Goal: Information Seeking & Learning: Understand process/instructions

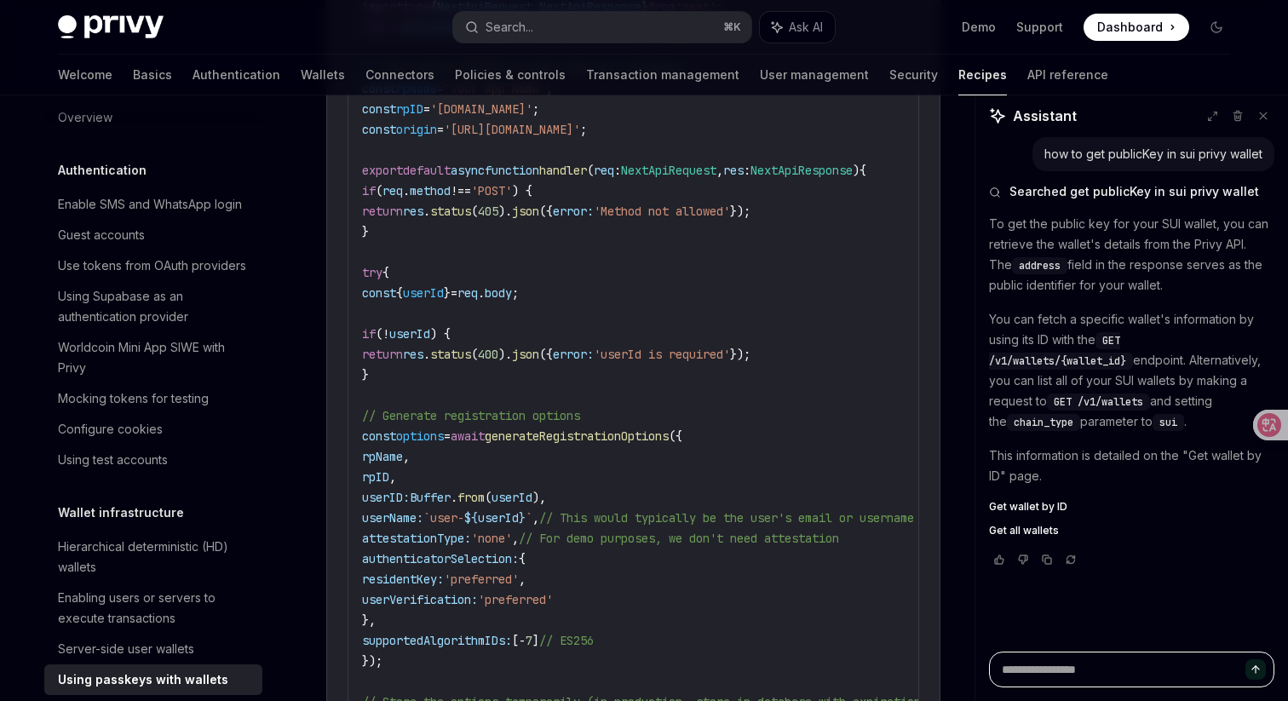
scroll to position [877, 0]
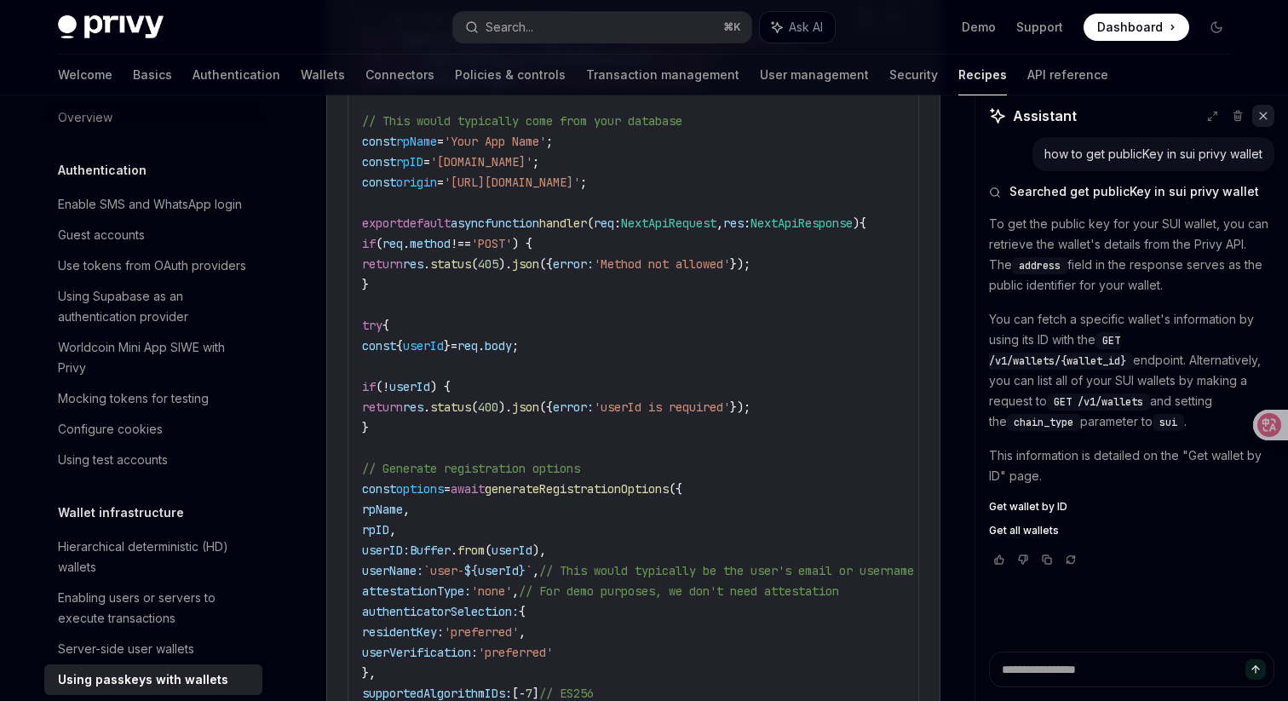
click at [1265, 118] on icon at bounding box center [1263, 116] width 12 height 12
type textarea "*"
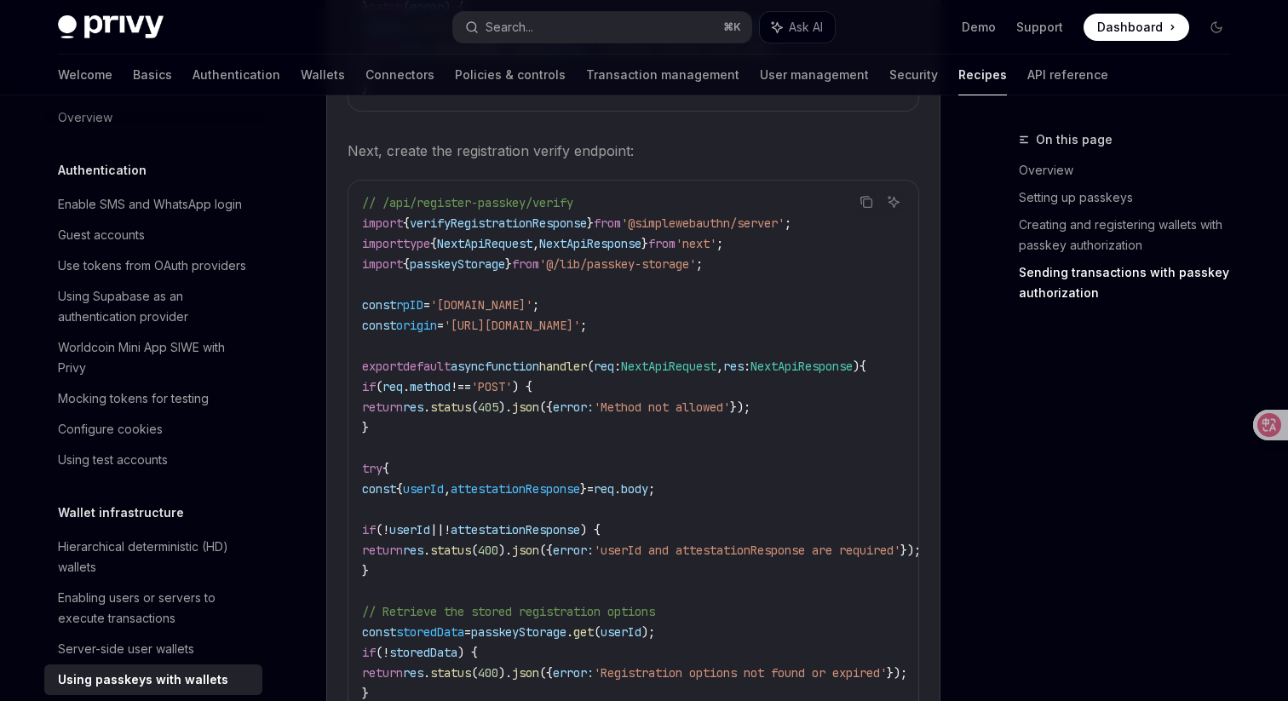
scroll to position [1771, 0]
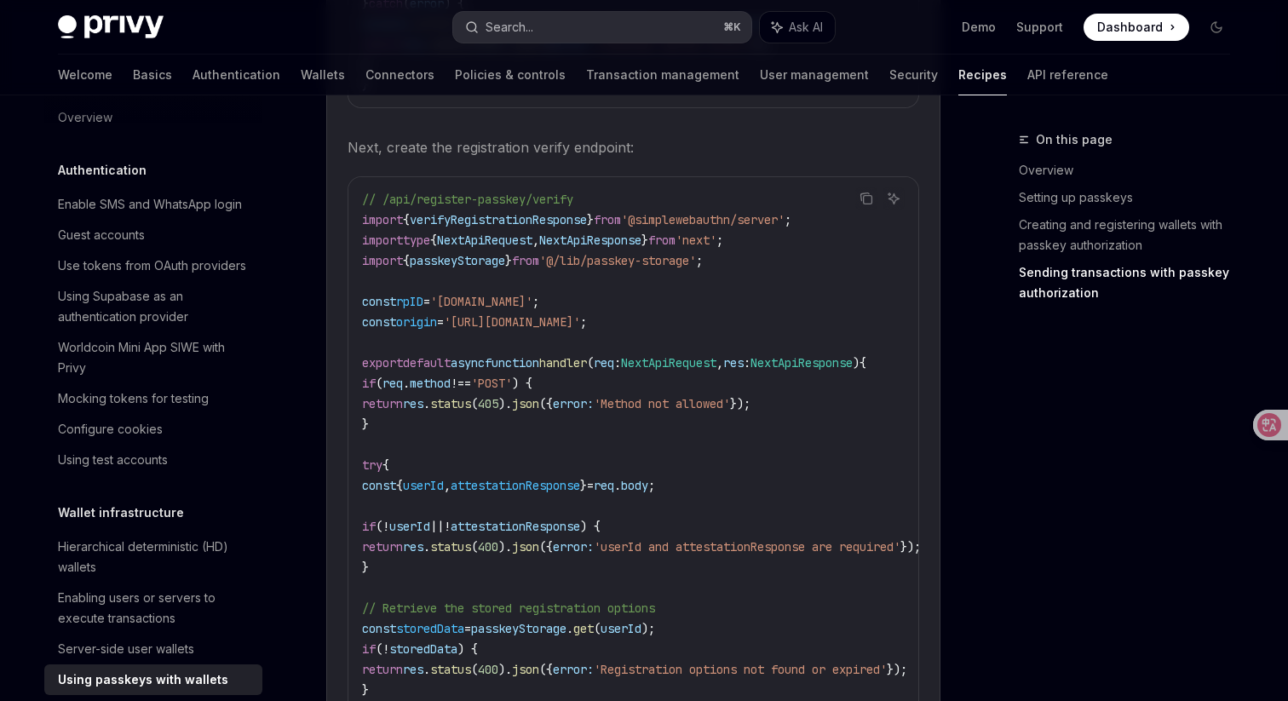
click at [656, 22] on button "Search... ⌘ K" at bounding box center [602, 27] width 298 height 31
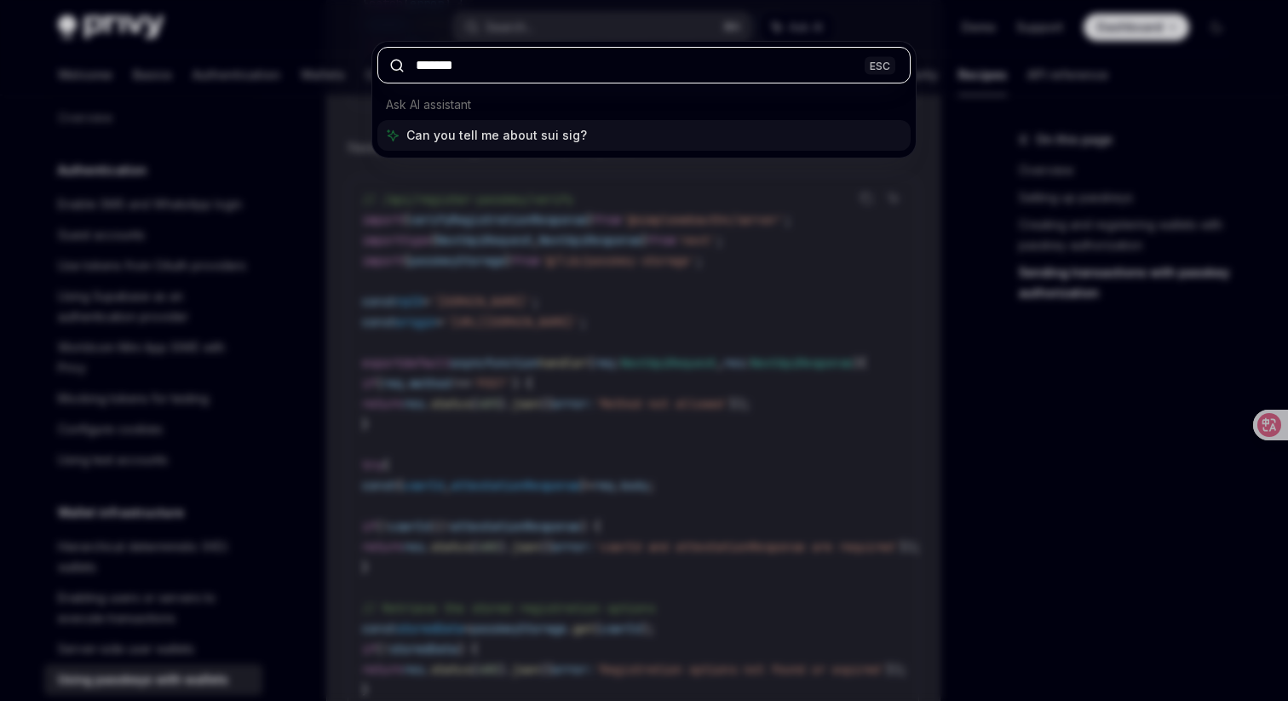
type input "********"
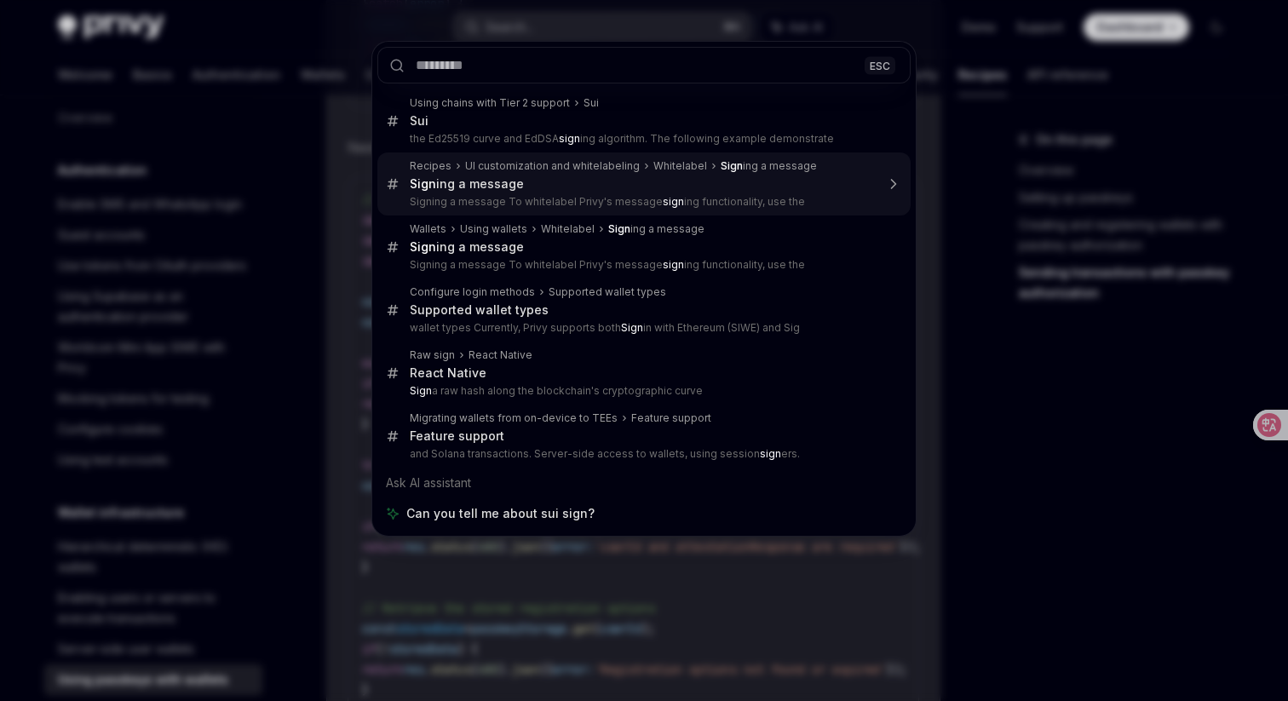
type textarea "*"
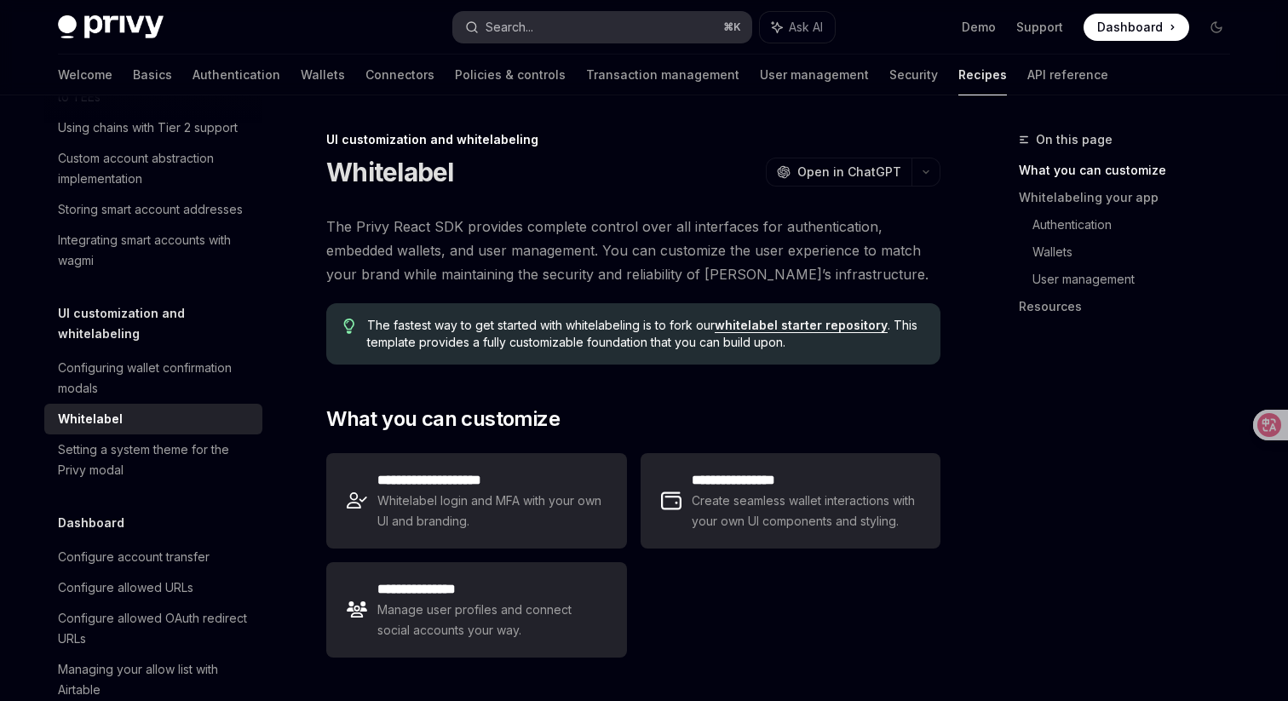
click at [682, 18] on button "Search... ⌘ K" at bounding box center [602, 27] width 298 height 31
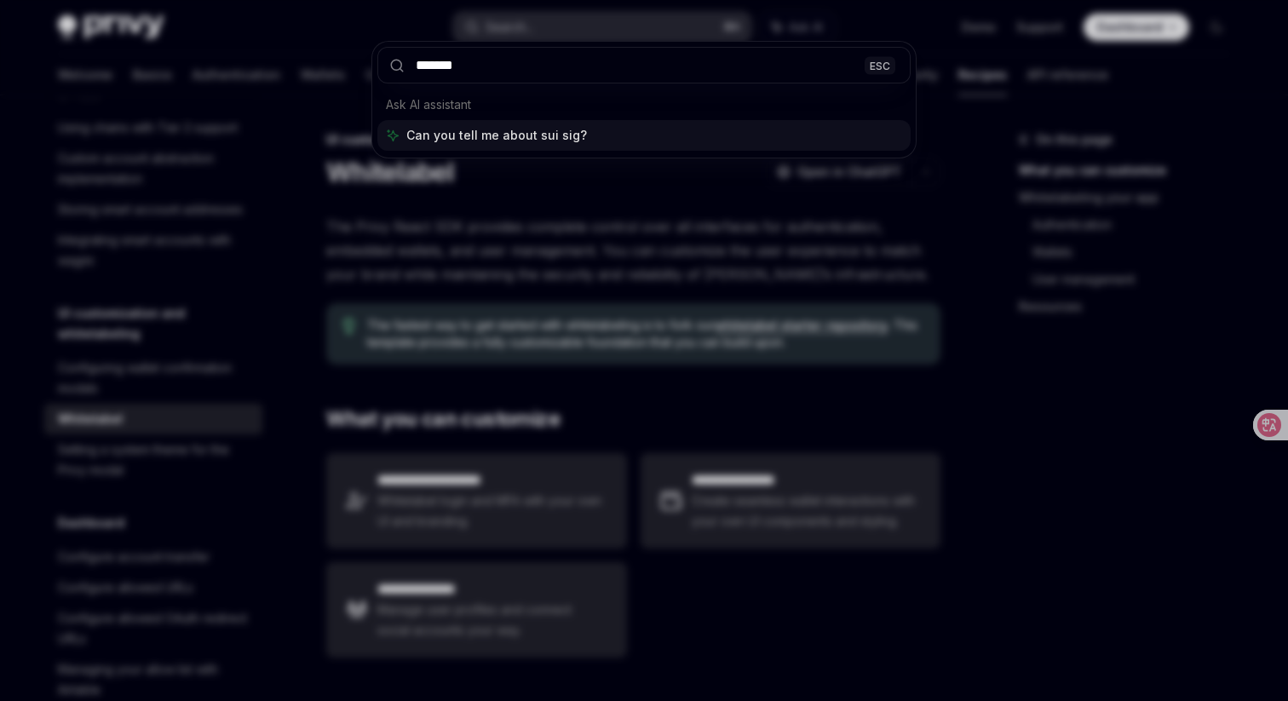
type input "********"
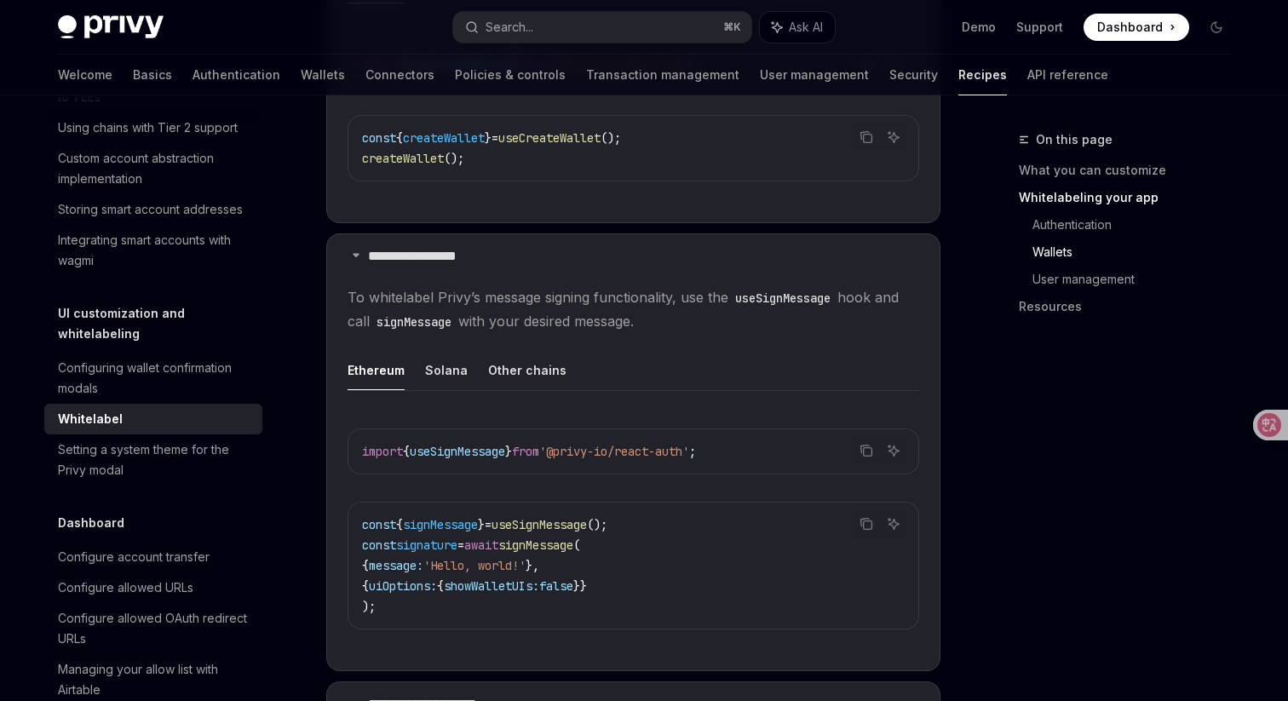
scroll to position [1974, 0]
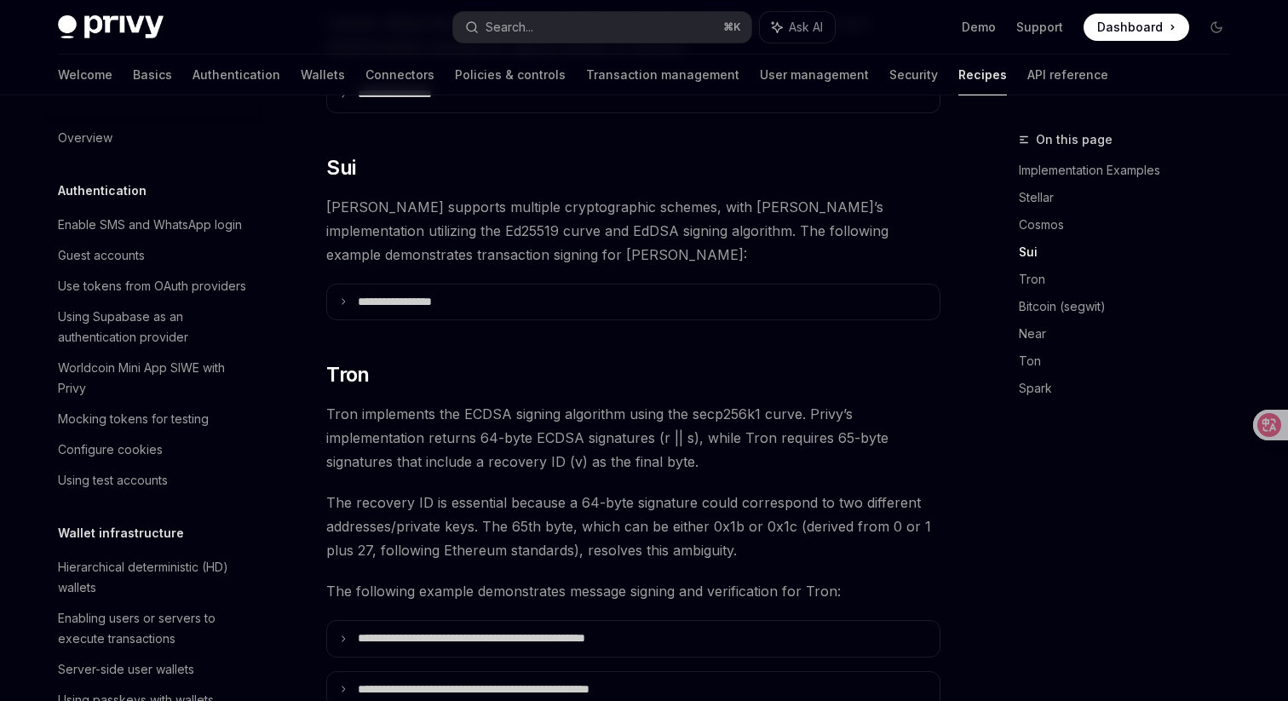
scroll to position [383, 0]
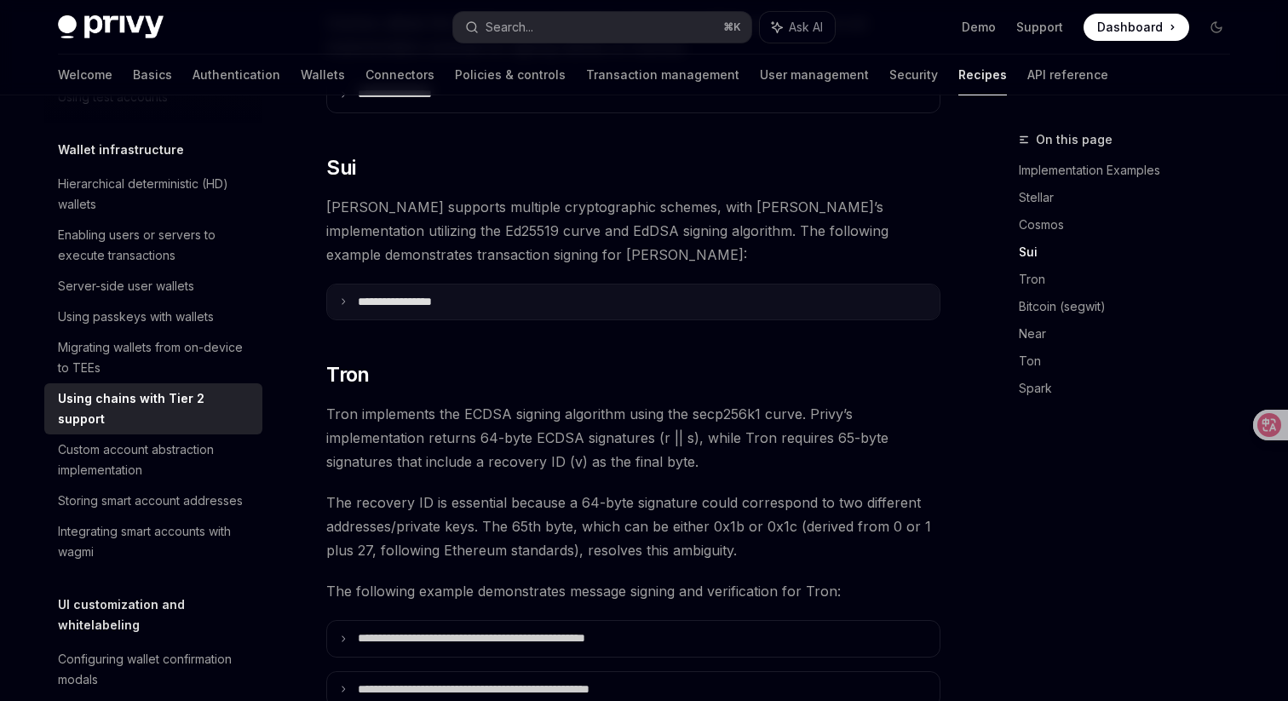
click at [529, 284] on summary "**********" at bounding box center [633, 302] width 612 height 36
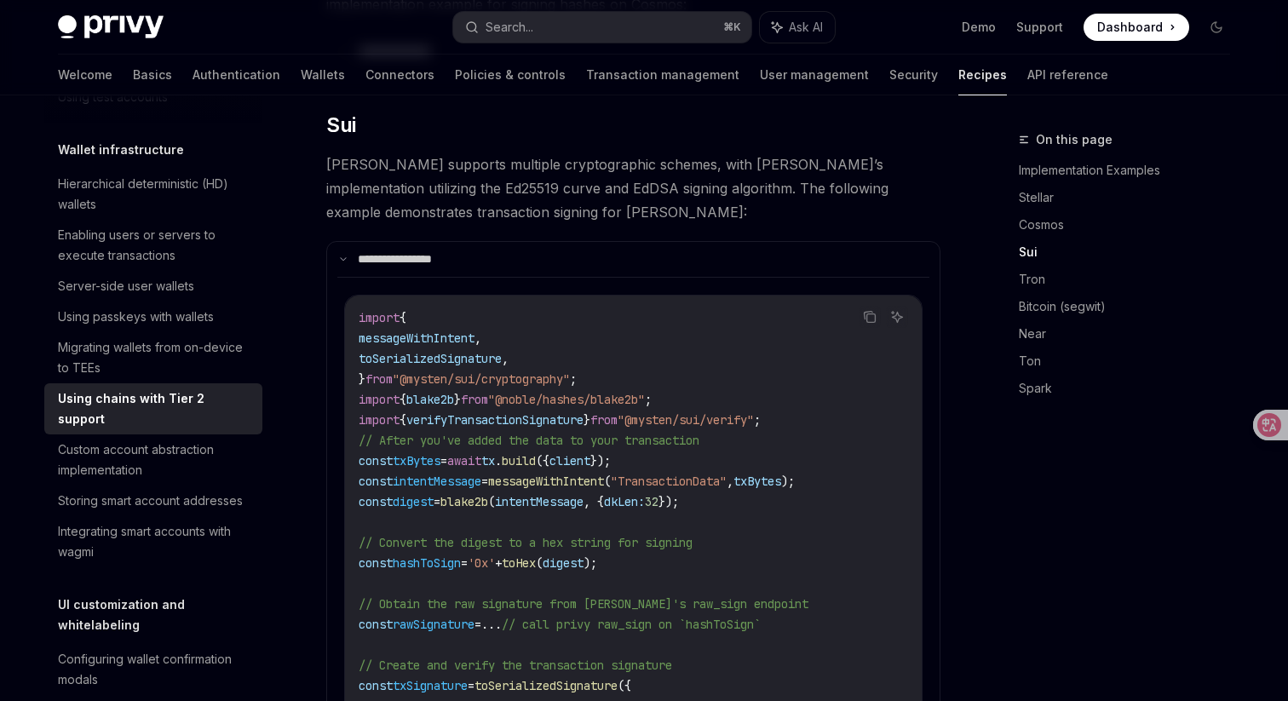
scroll to position [895, 0]
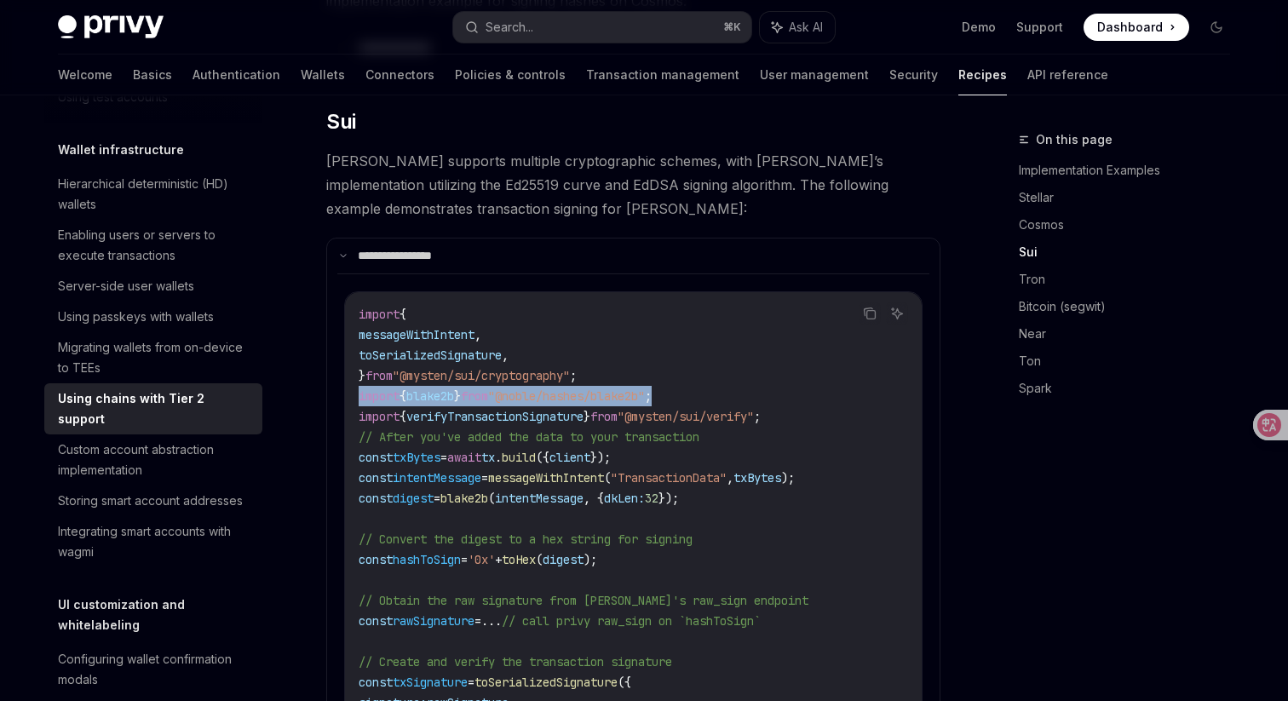
drag, startPoint x: 704, startPoint y: 373, endPoint x: 344, endPoint y: 364, distance: 360.3
click at [344, 294] on div "Copy Ask AI import { messageWithIntent , toSerializedSignature , } from "@myste…" at bounding box center [633, 96] width 578 height 393
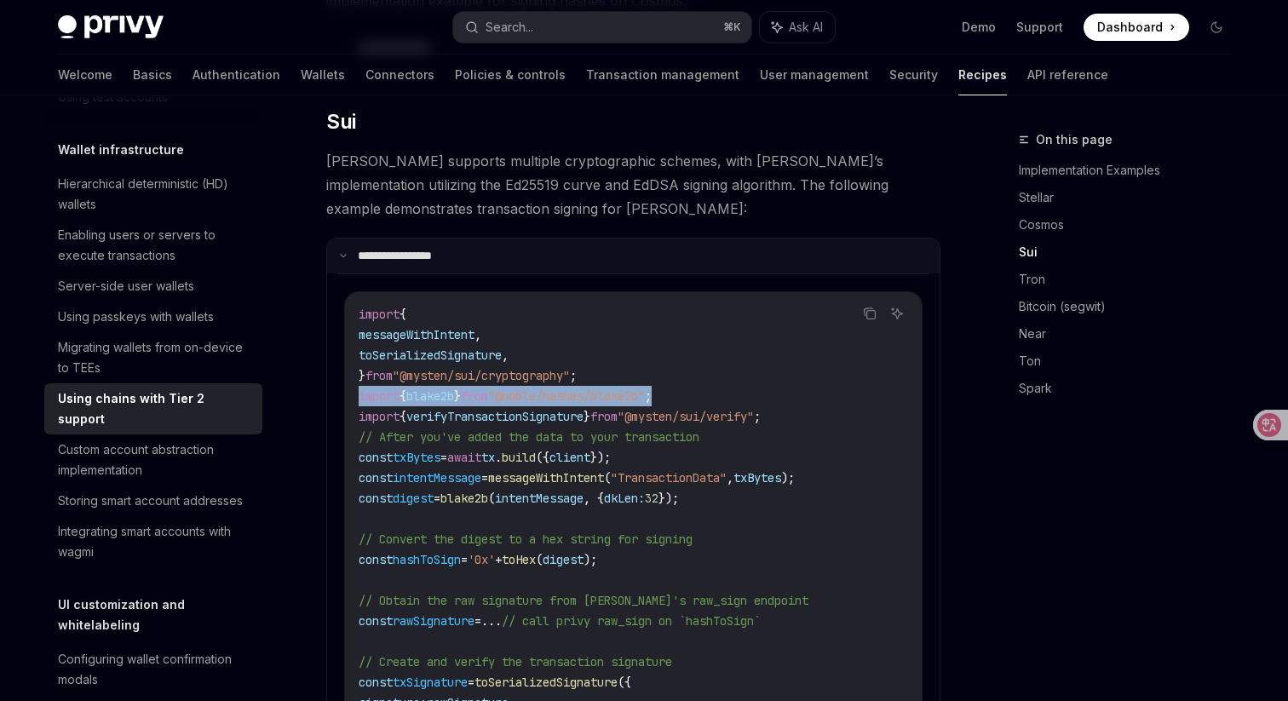
copy span "import { blake2b } from "@noble/hashes/blake2b" ;"
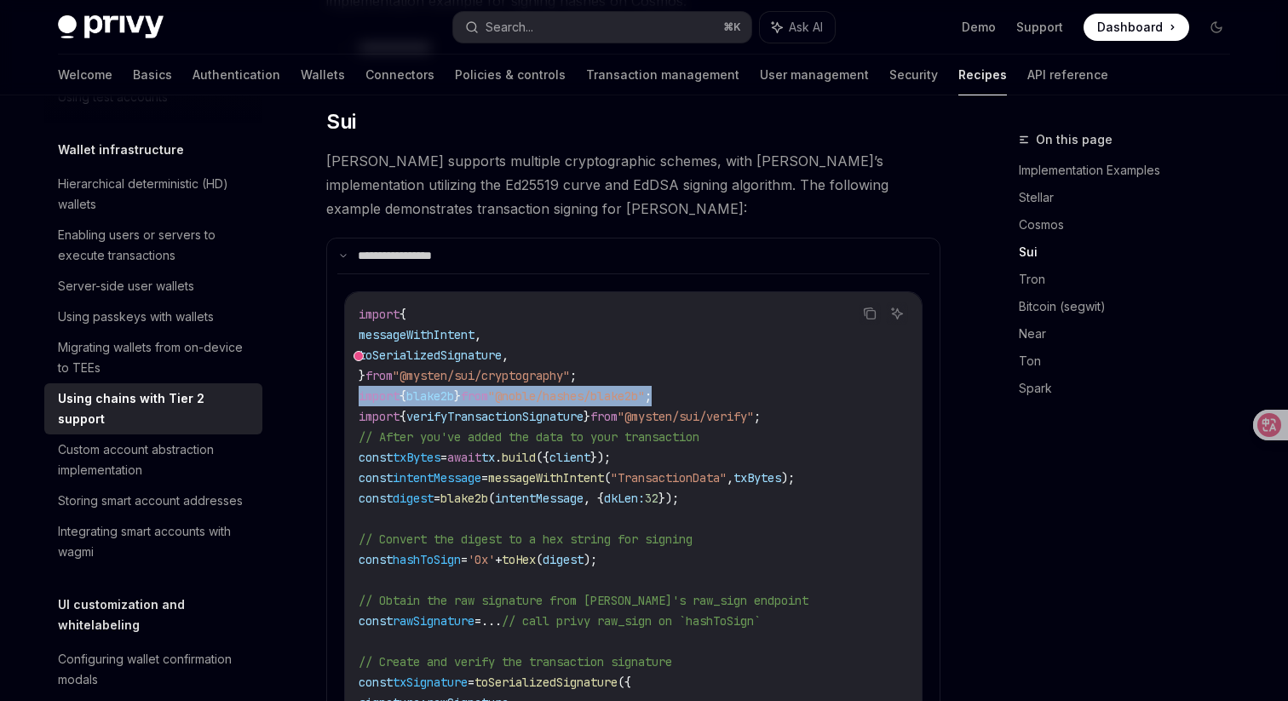
copy span "import { blake2b } from "@noble/hashes/blake2b" ;"
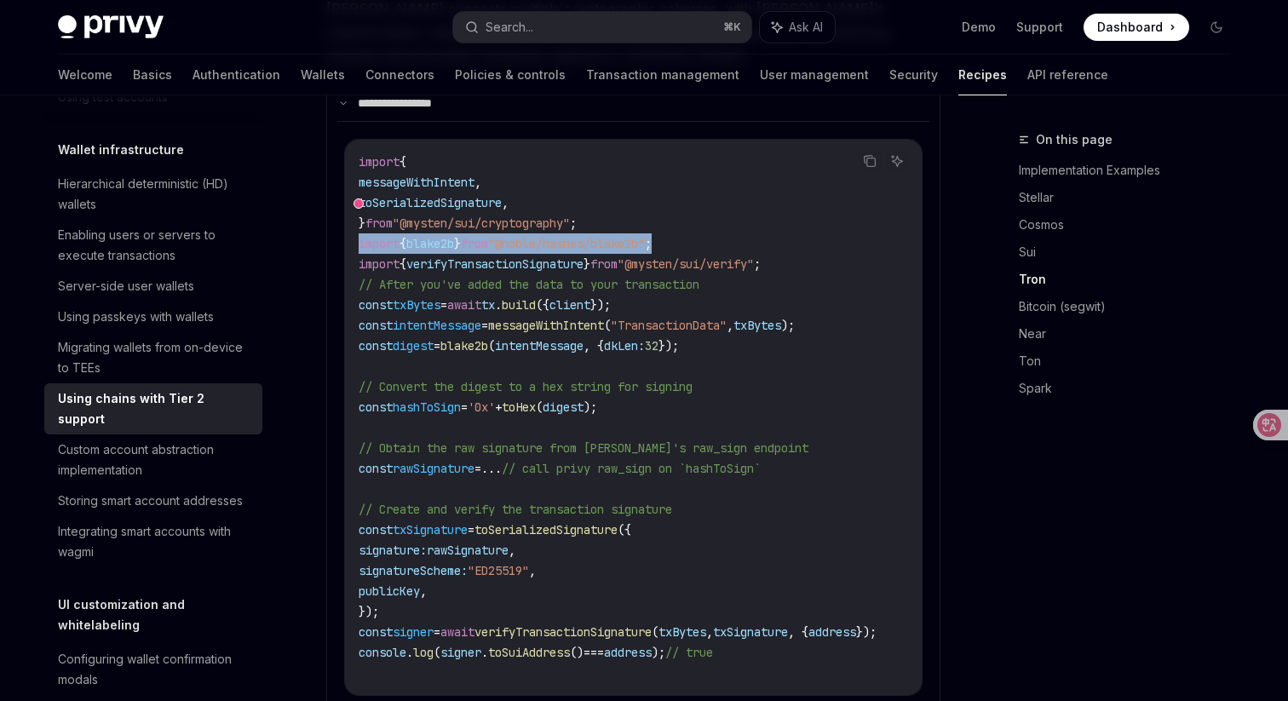
scroll to position [1045, 0]
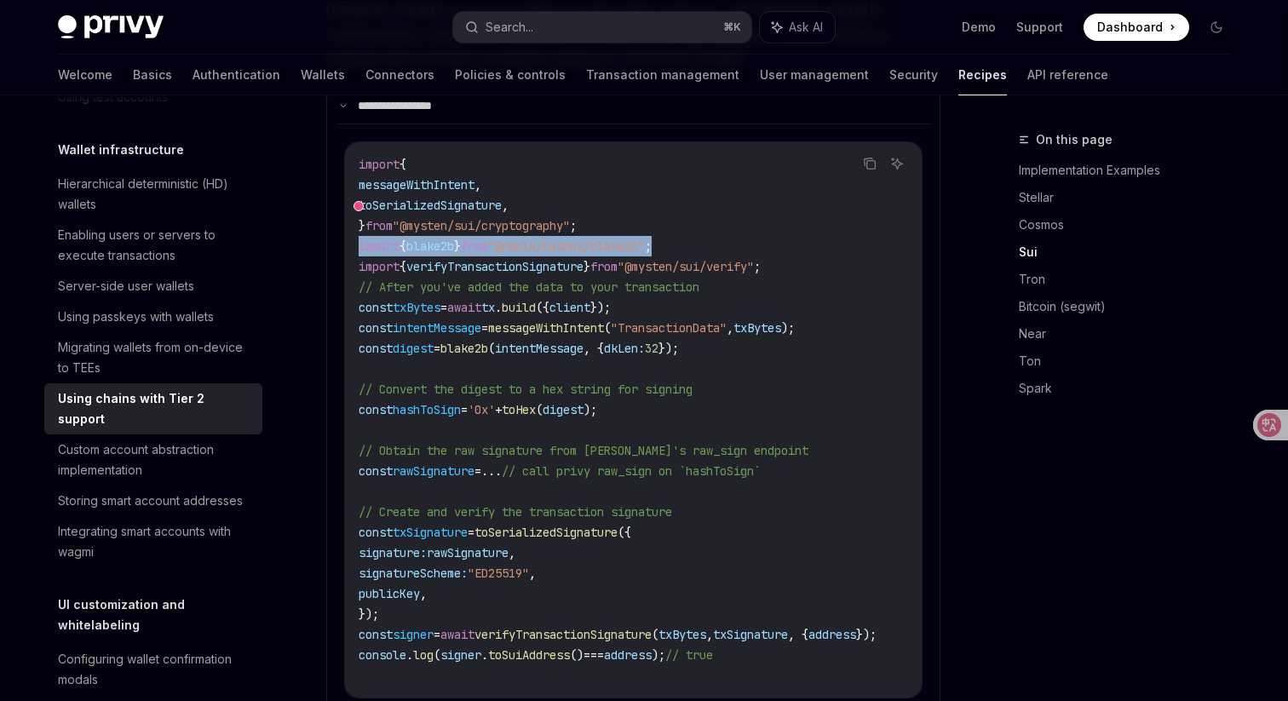
click at [624, 210] on span "toHex" at bounding box center [675, 202] width 102 height 15
copy span "toHex"
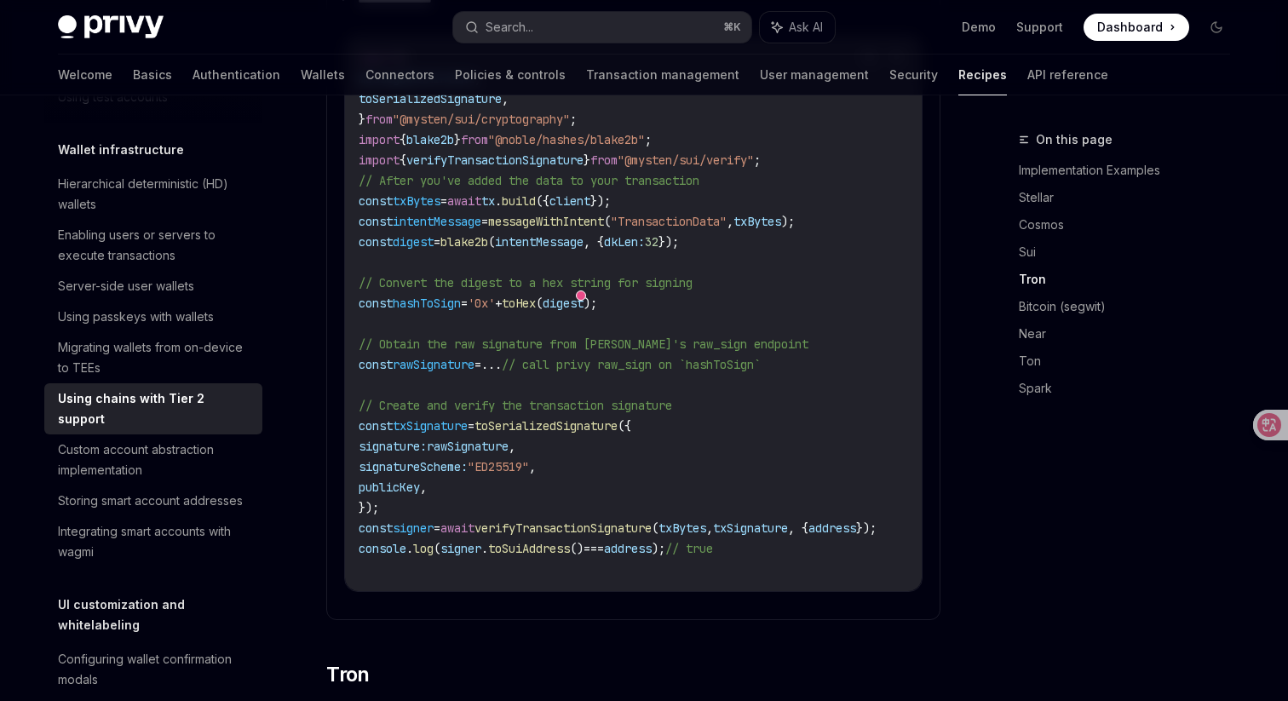
scroll to position [1137, 0]
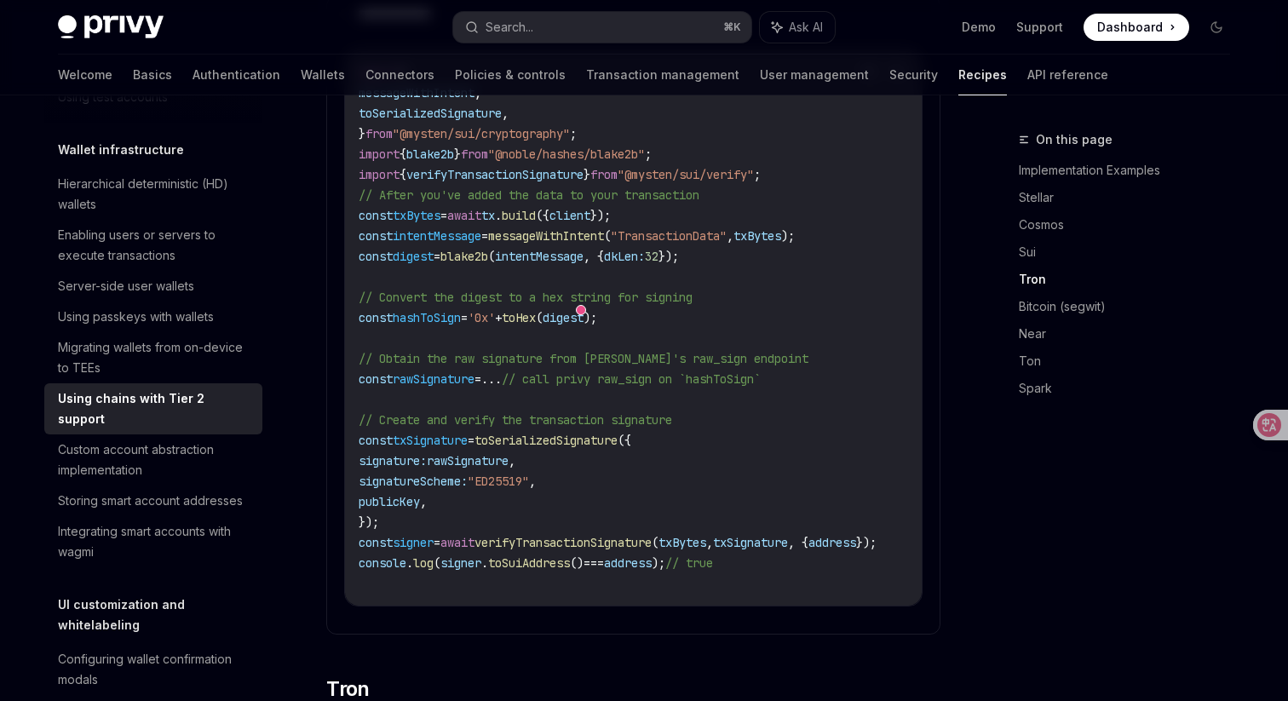
click at [583, 249] on span "intentMessage" at bounding box center [539, 256] width 89 height 15
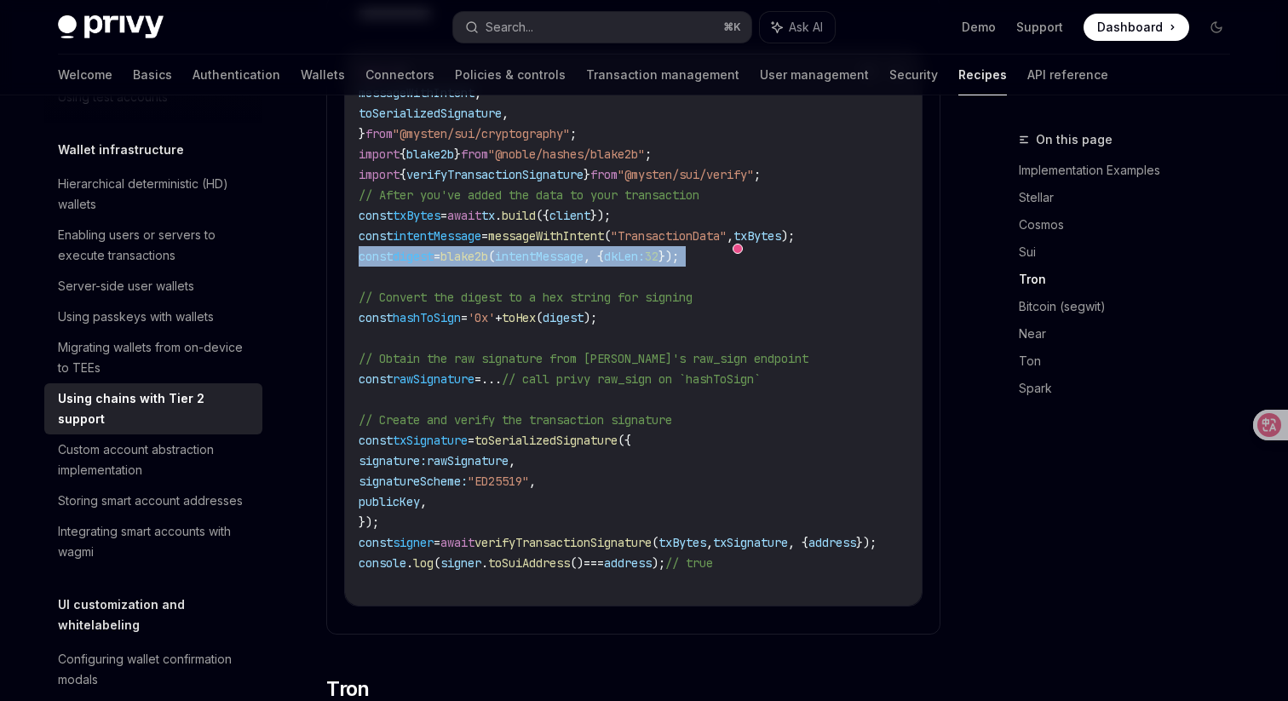
click at [583, 249] on span "intentMessage" at bounding box center [539, 256] width 89 height 15
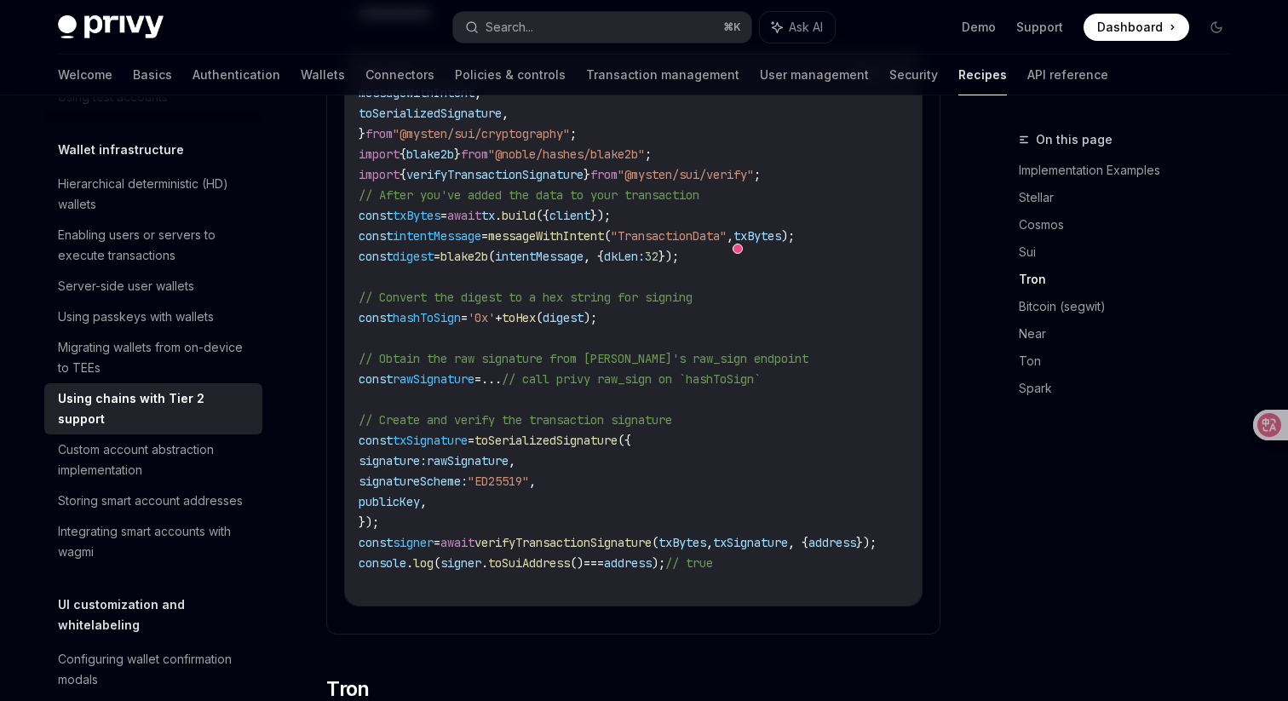
click at [583, 249] on span "intentMessage" at bounding box center [539, 256] width 89 height 15
copy span "raw_sign"
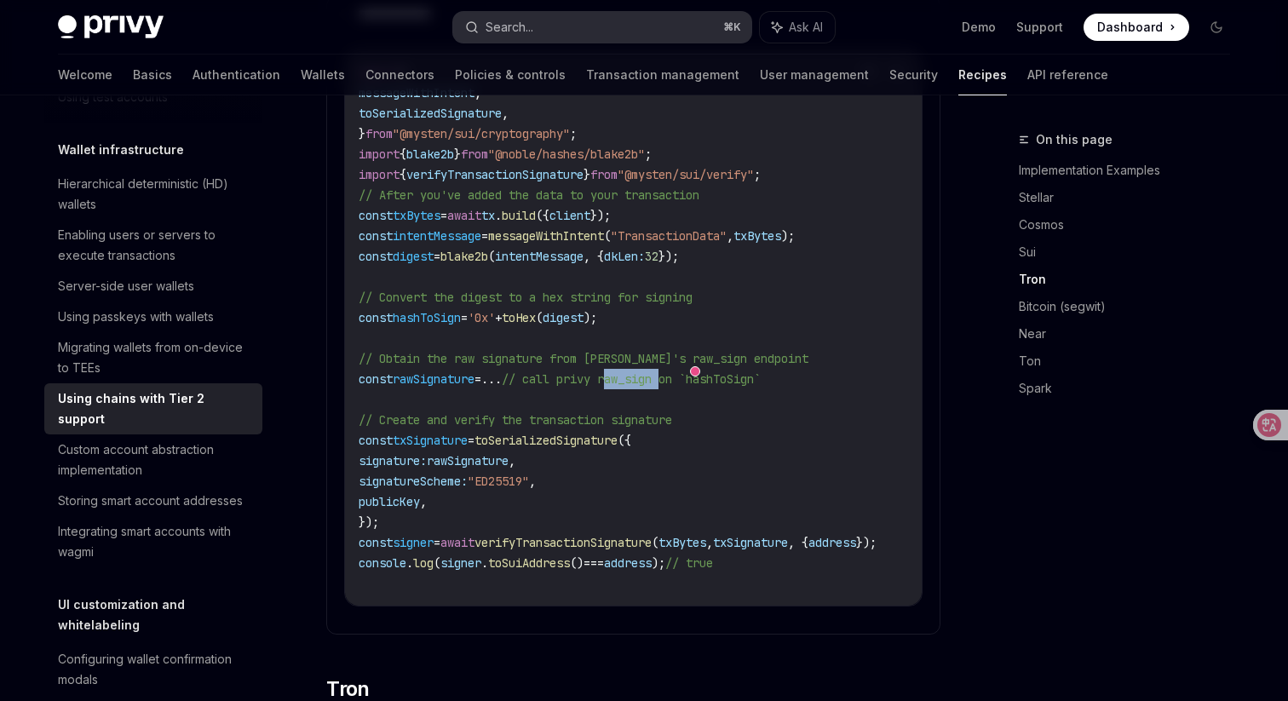
click at [638, 35] on button "Search... ⌘ K" at bounding box center [602, 27] width 298 height 31
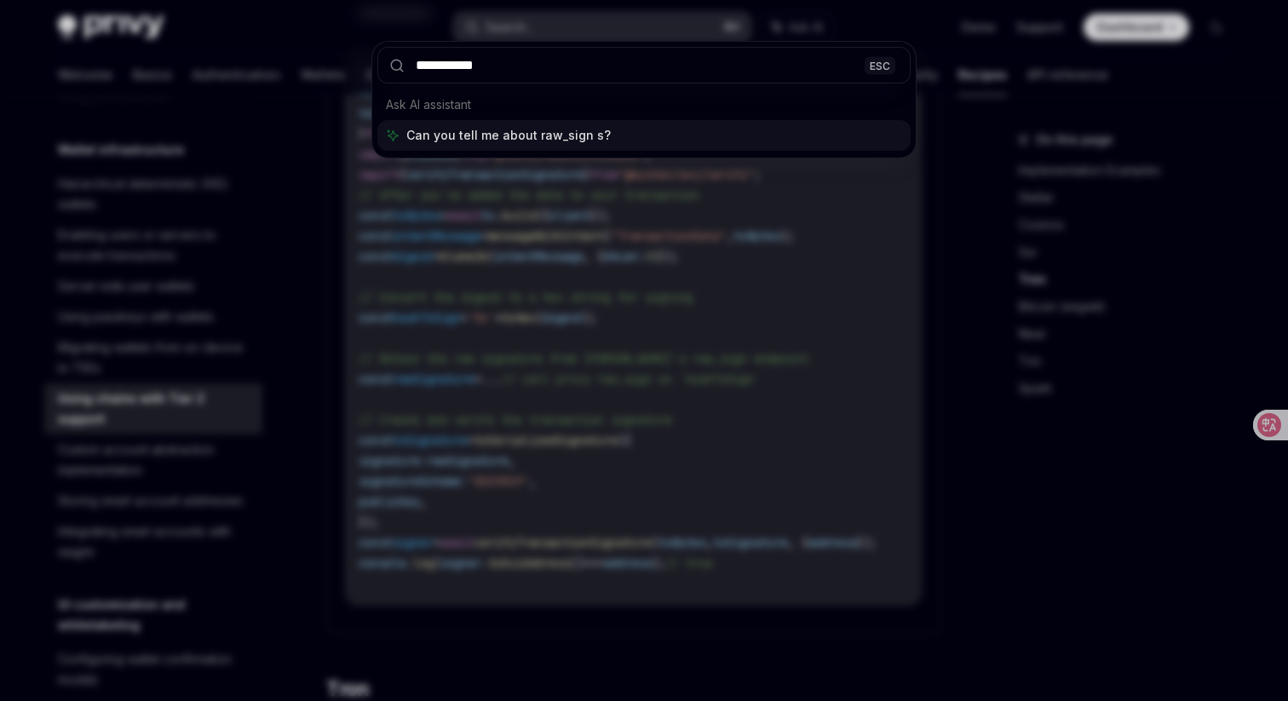
type input "**********"
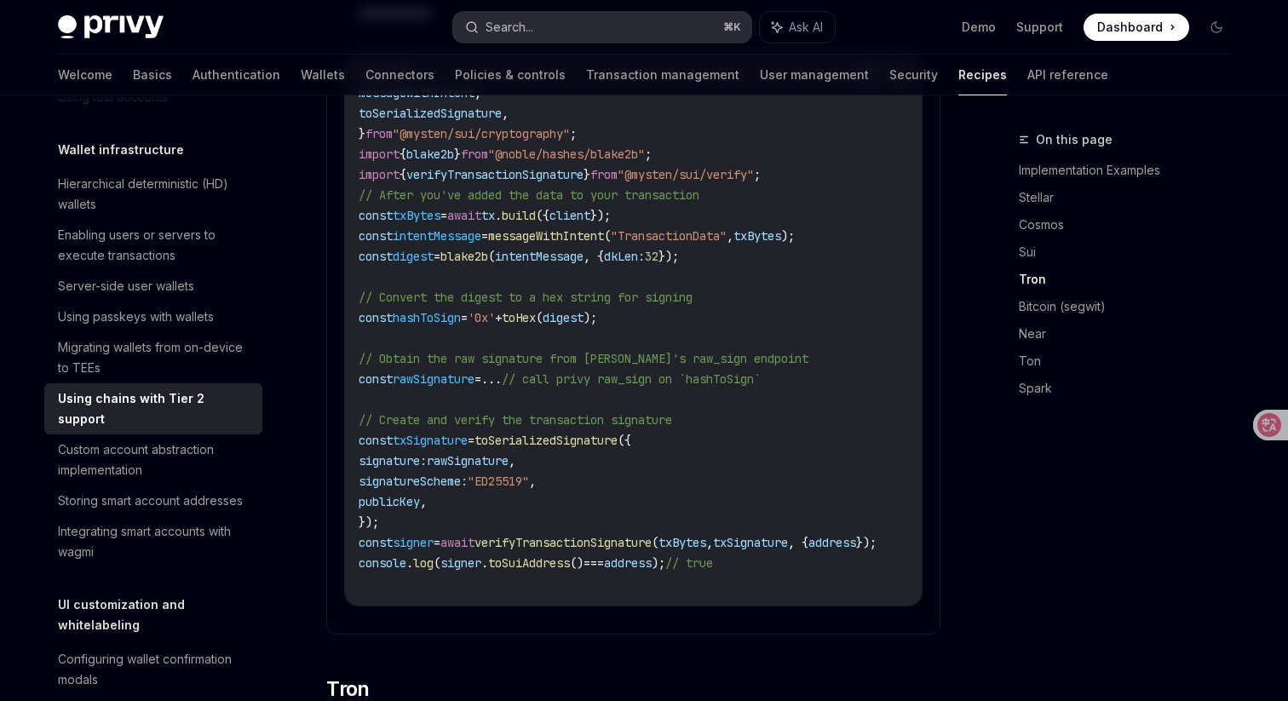
click at [651, 23] on button "Search... ⌘ K" at bounding box center [602, 27] width 298 height 31
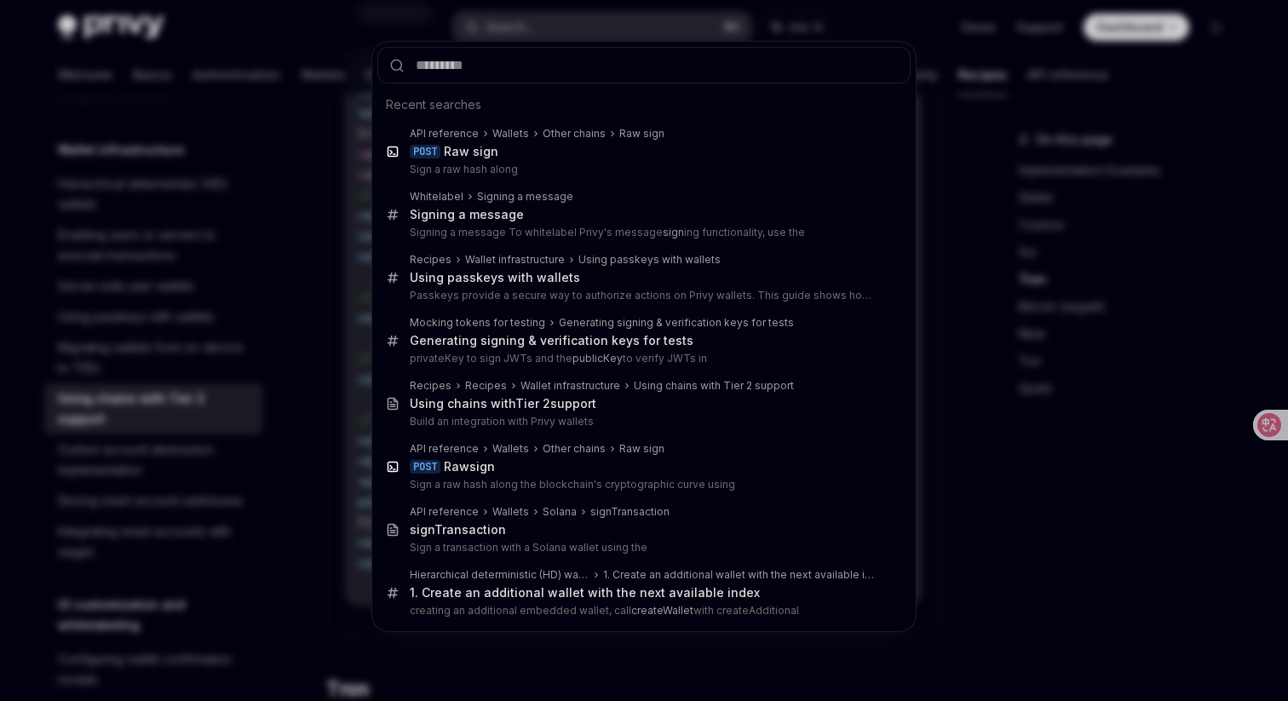
type input "********"
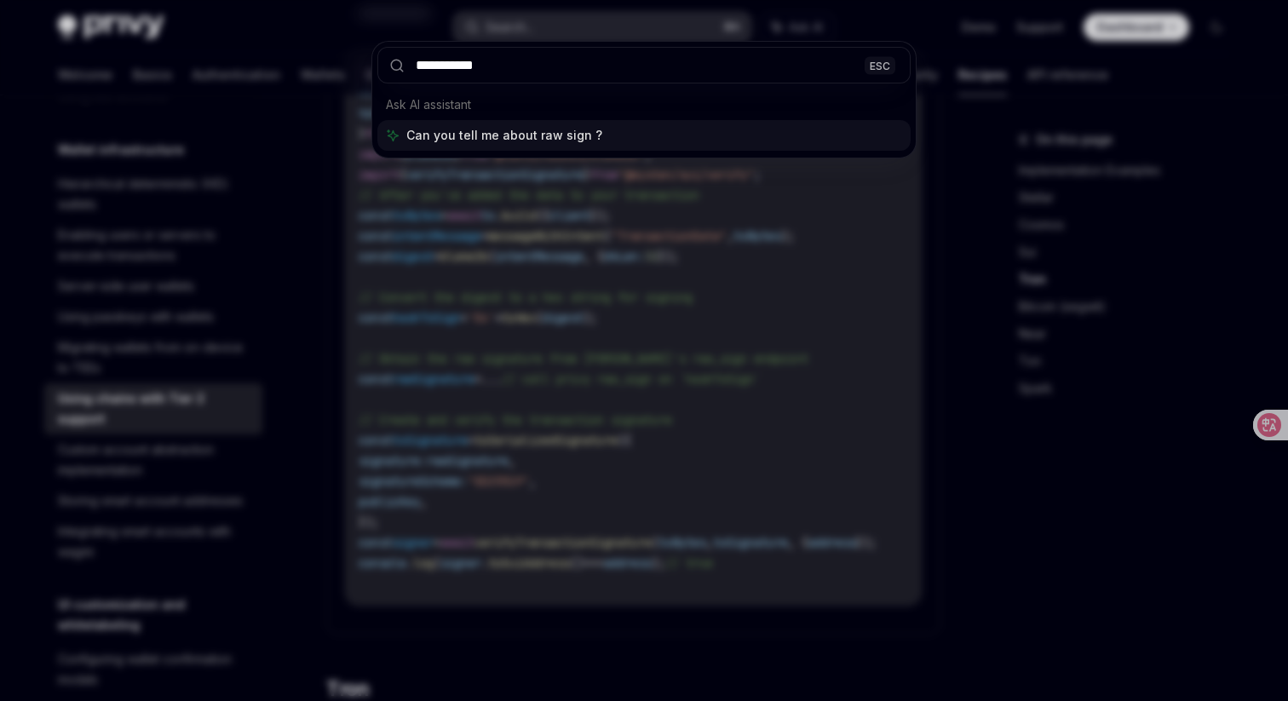
type input "**********"
type textarea "*"
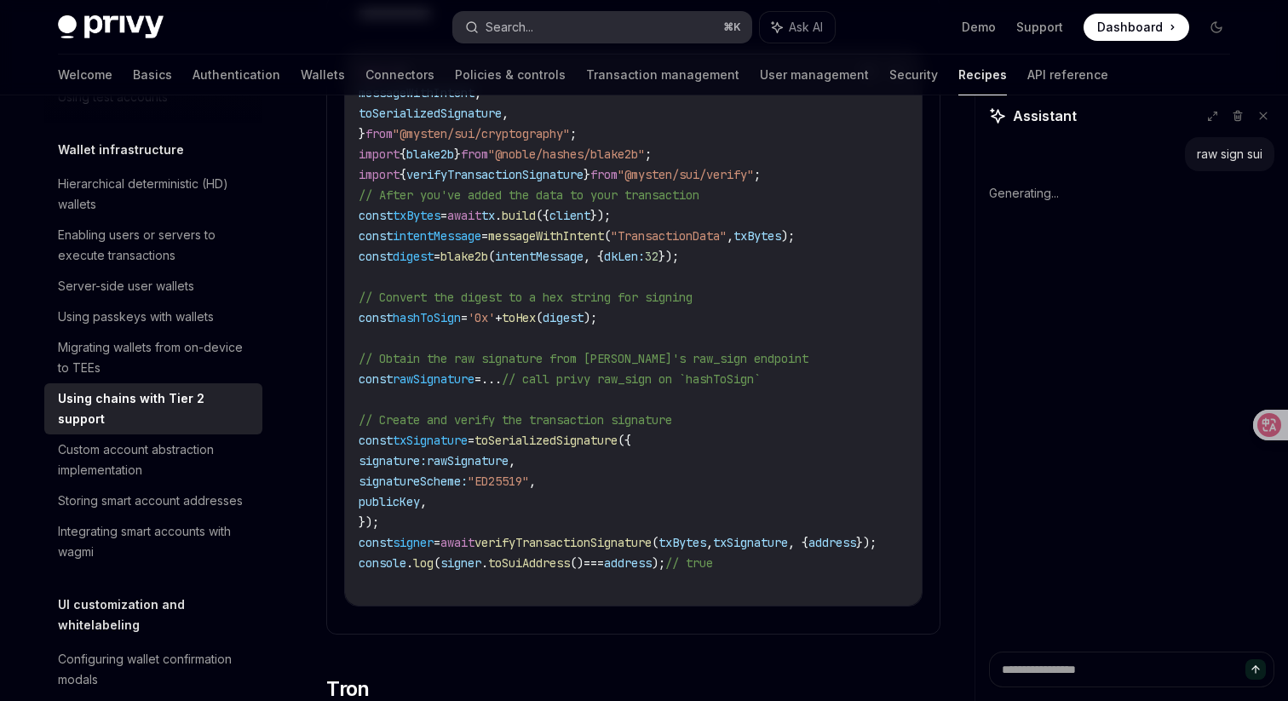
click at [688, 20] on button "Search... ⌘ K" at bounding box center [602, 27] width 298 height 31
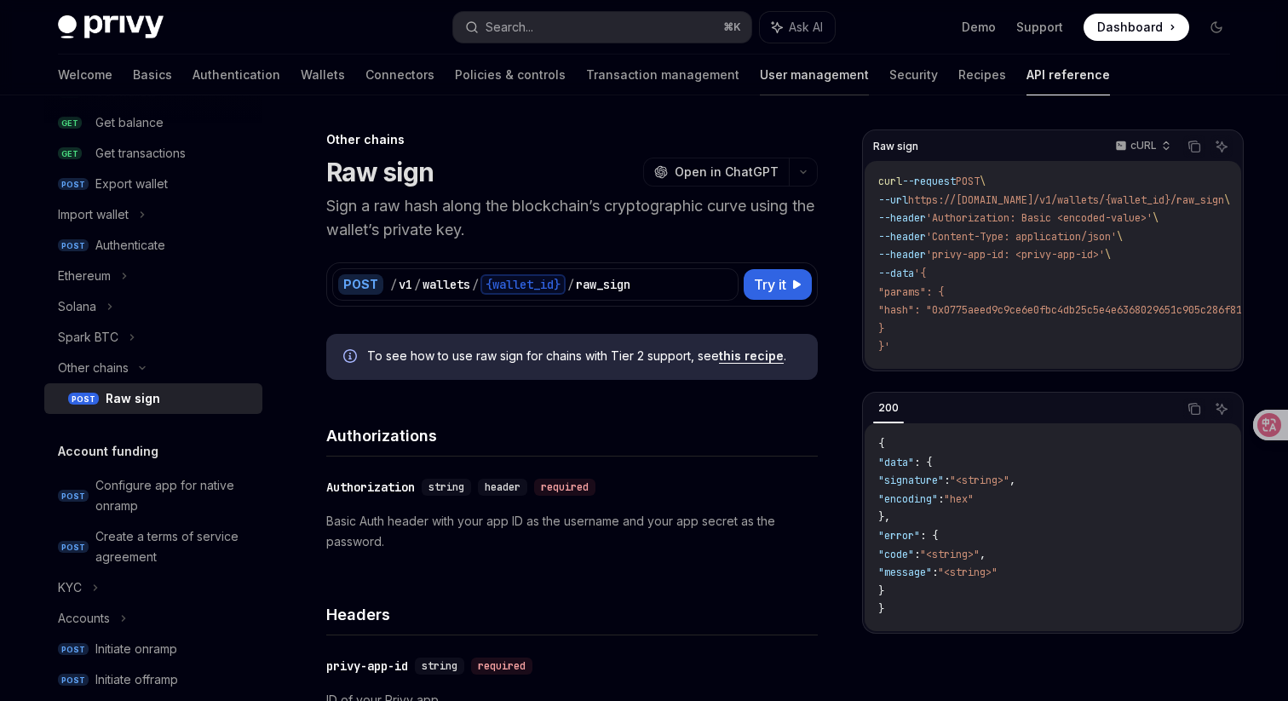
click at [760, 81] on link "User management" at bounding box center [814, 74] width 109 height 41
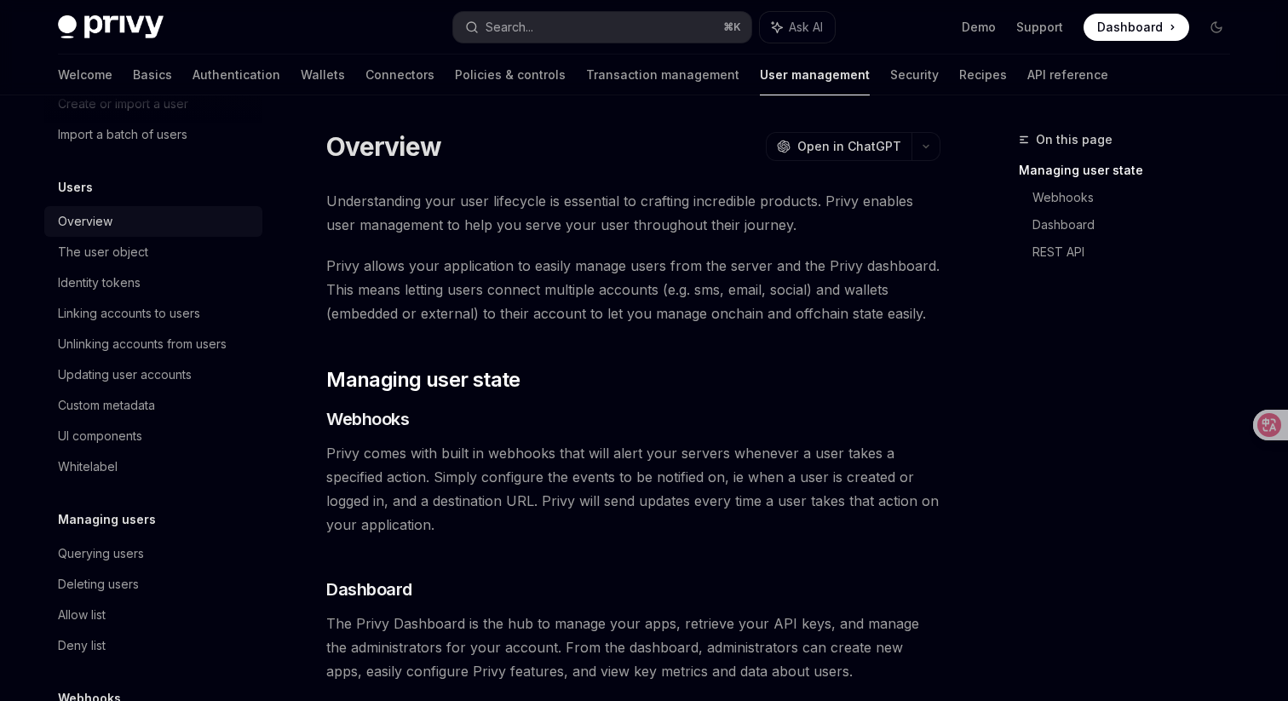
scroll to position [10, 0]
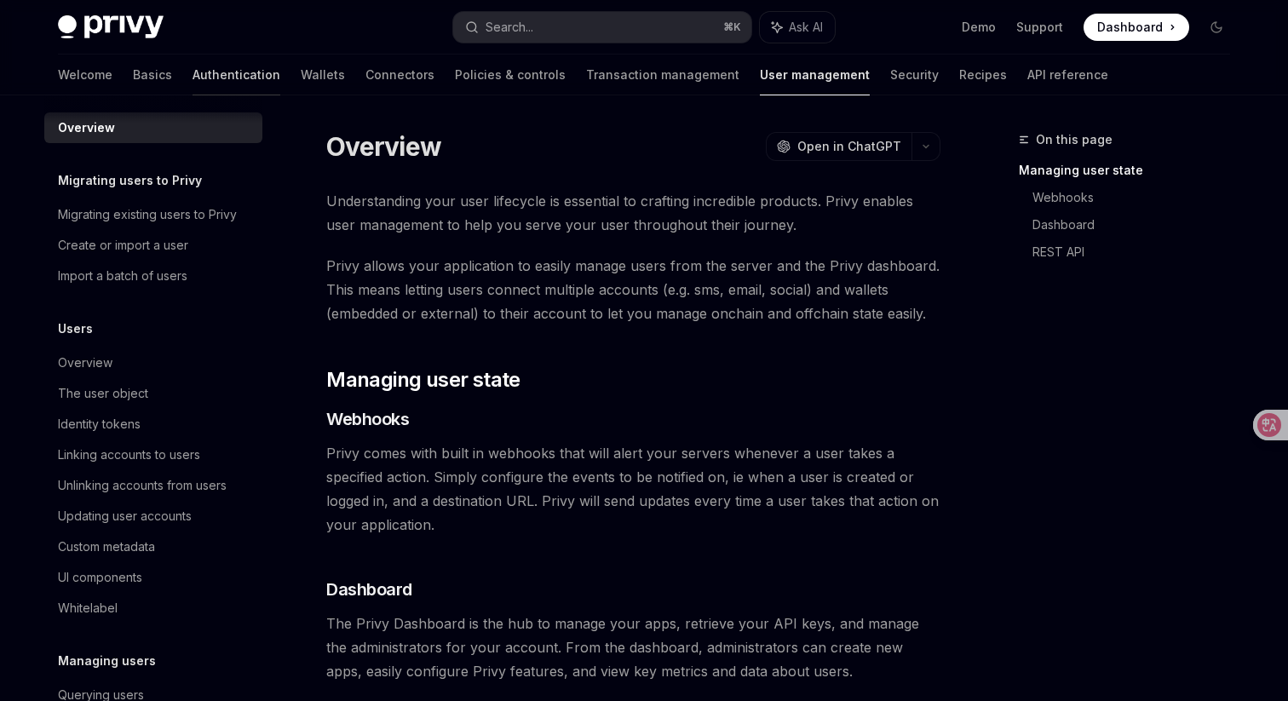
click at [192, 82] on link "Authentication" at bounding box center [236, 74] width 88 height 41
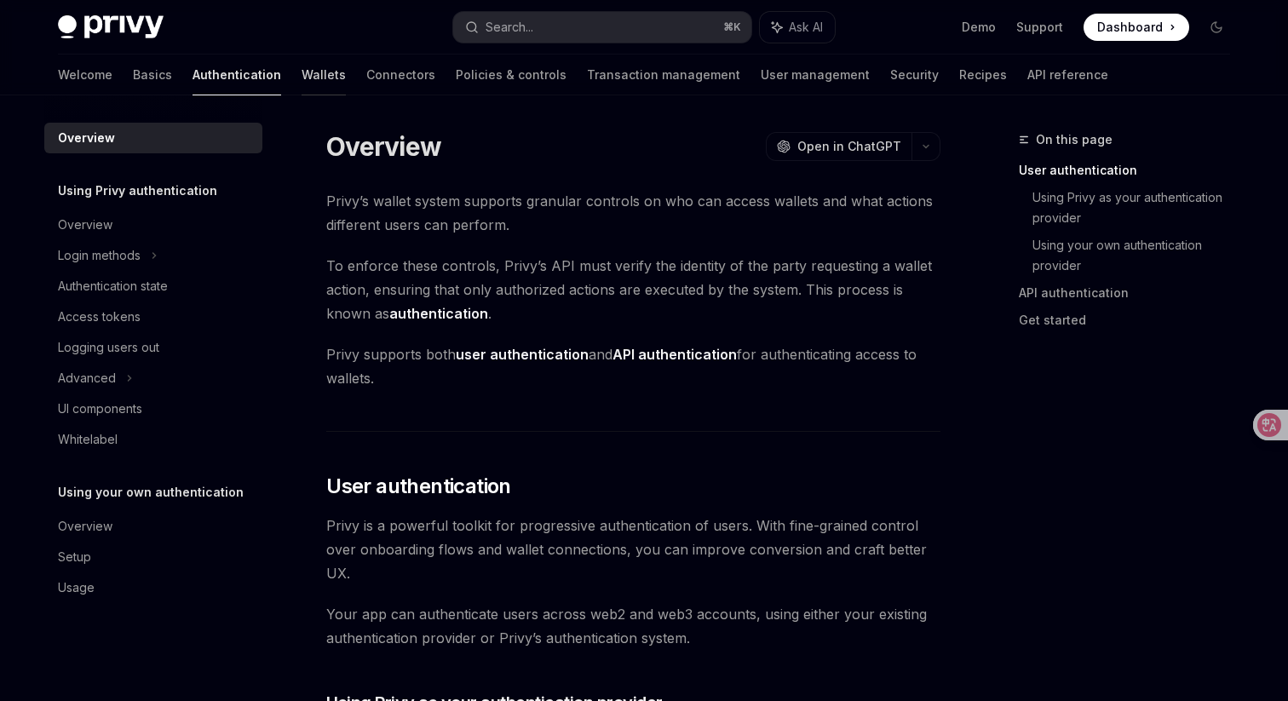
click at [301, 72] on link "Wallets" at bounding box center [323, 74] width 44 height 41
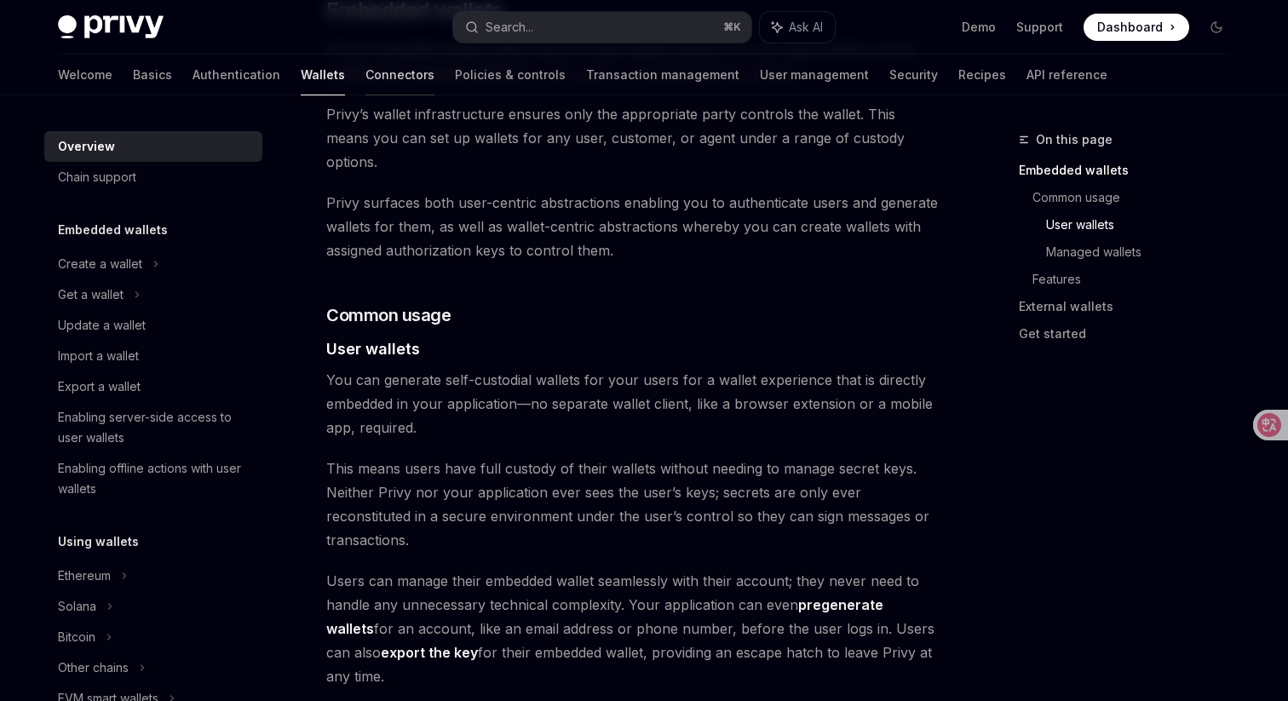
click at [365, 65] on link "Connectors" at bounding box center [399, 74] width 69 height 41
type textarea "*"
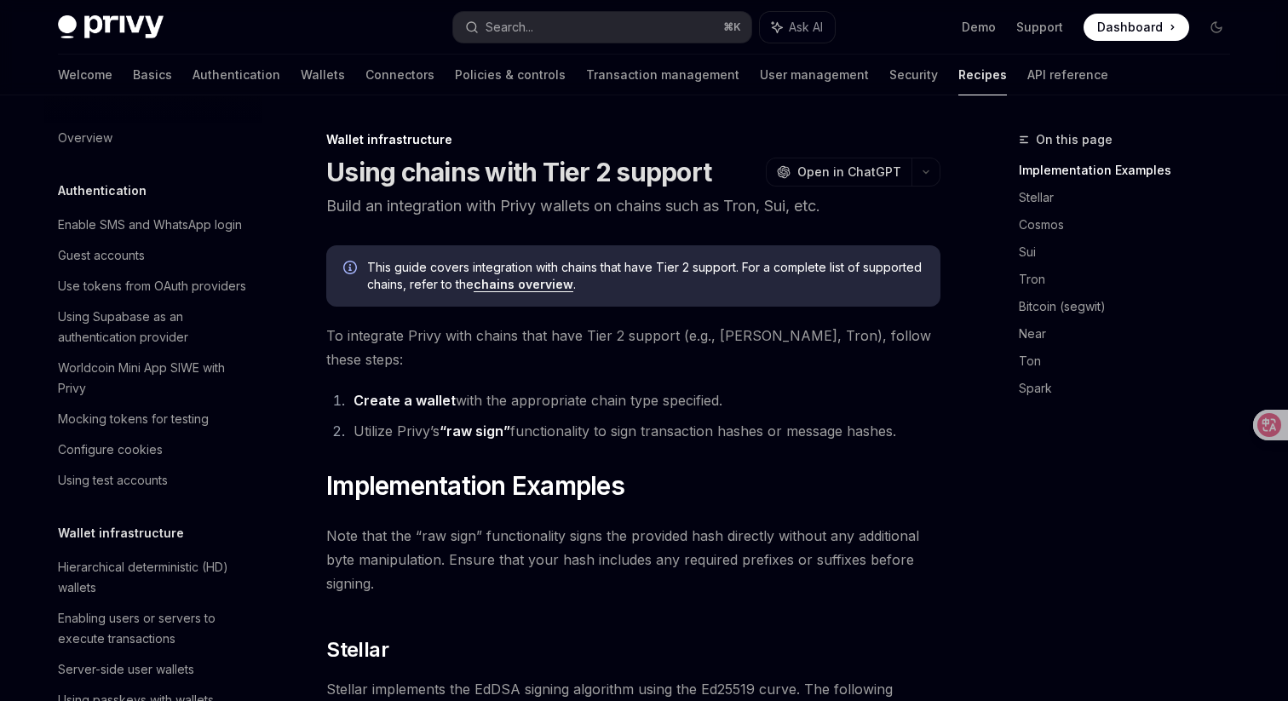
scroll to position [383, 0]
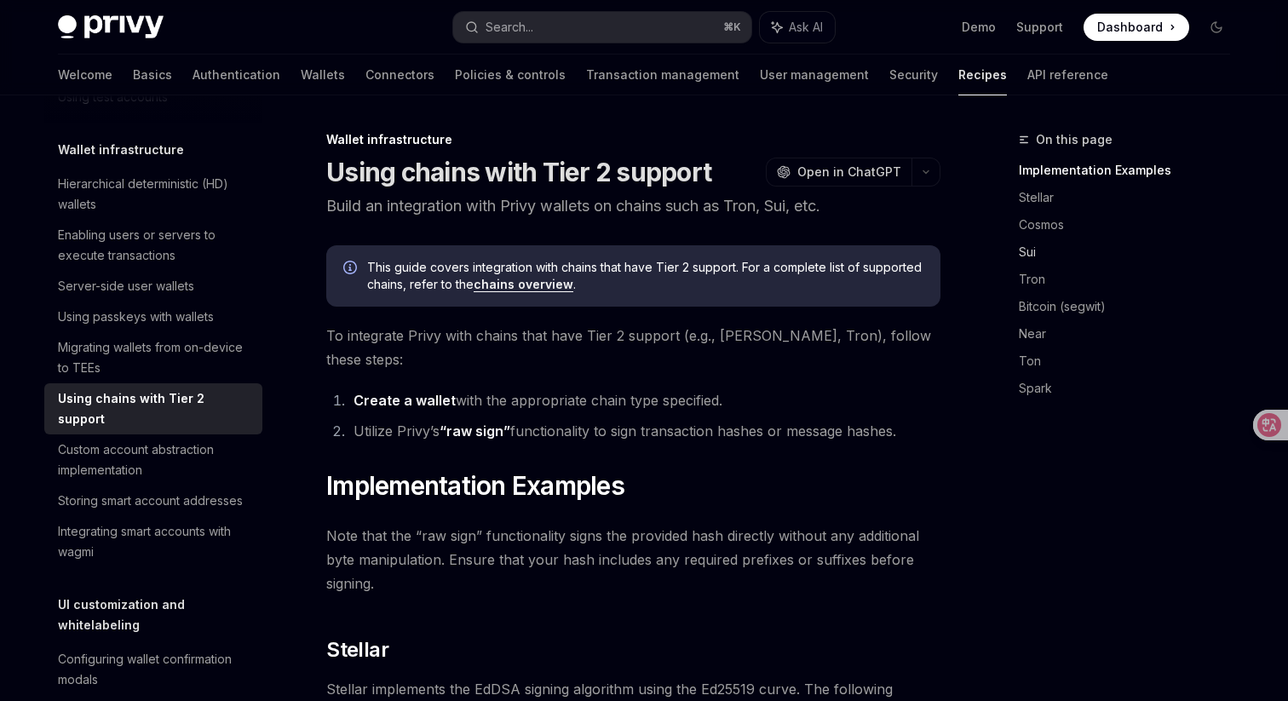
click at [1024, 249] on link "Sui" at bounding box center [1130, 251] width 225 height 27
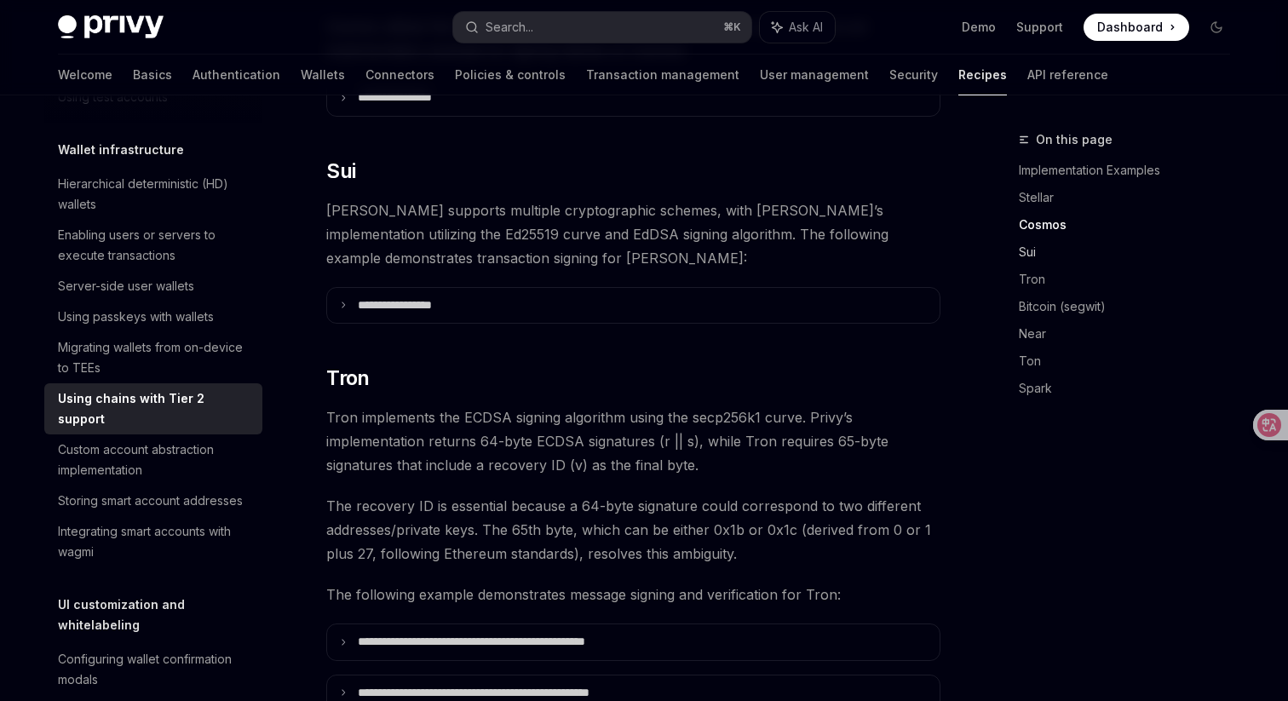
scroll to position [849, 0]
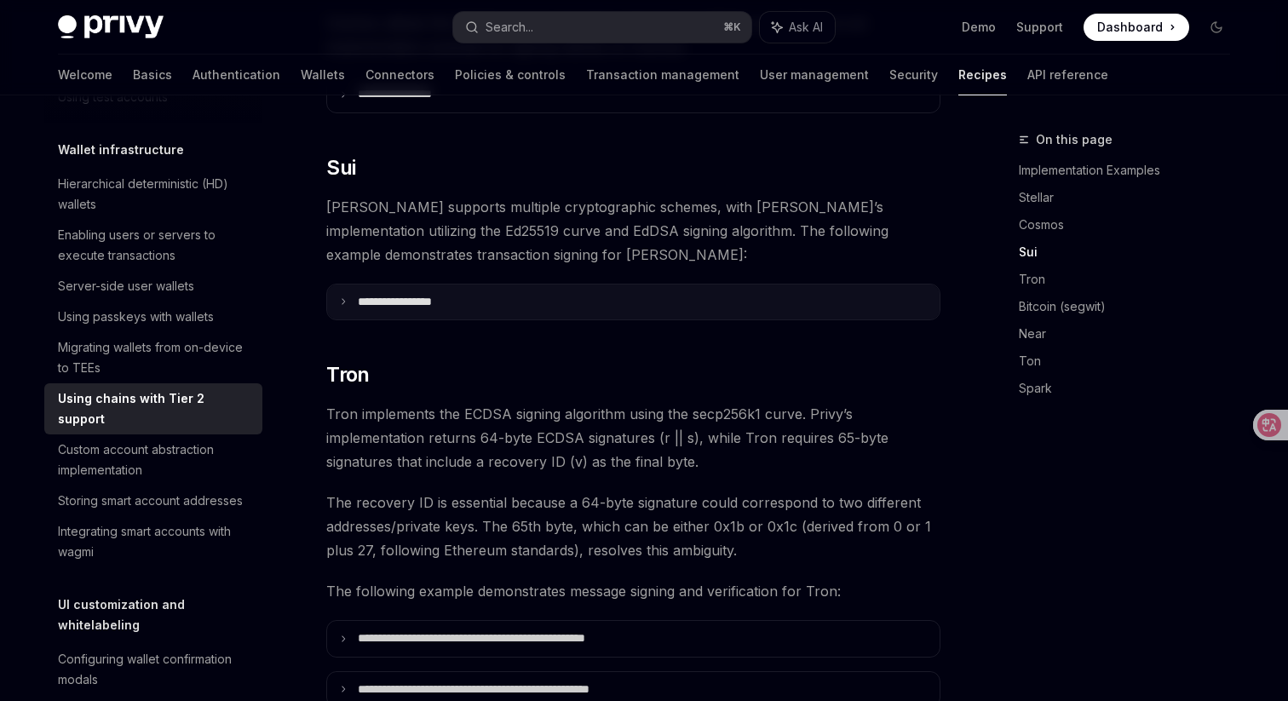
click at [647, 284] on summary "**********" at bounding box center [633, 302] width 612 height 36
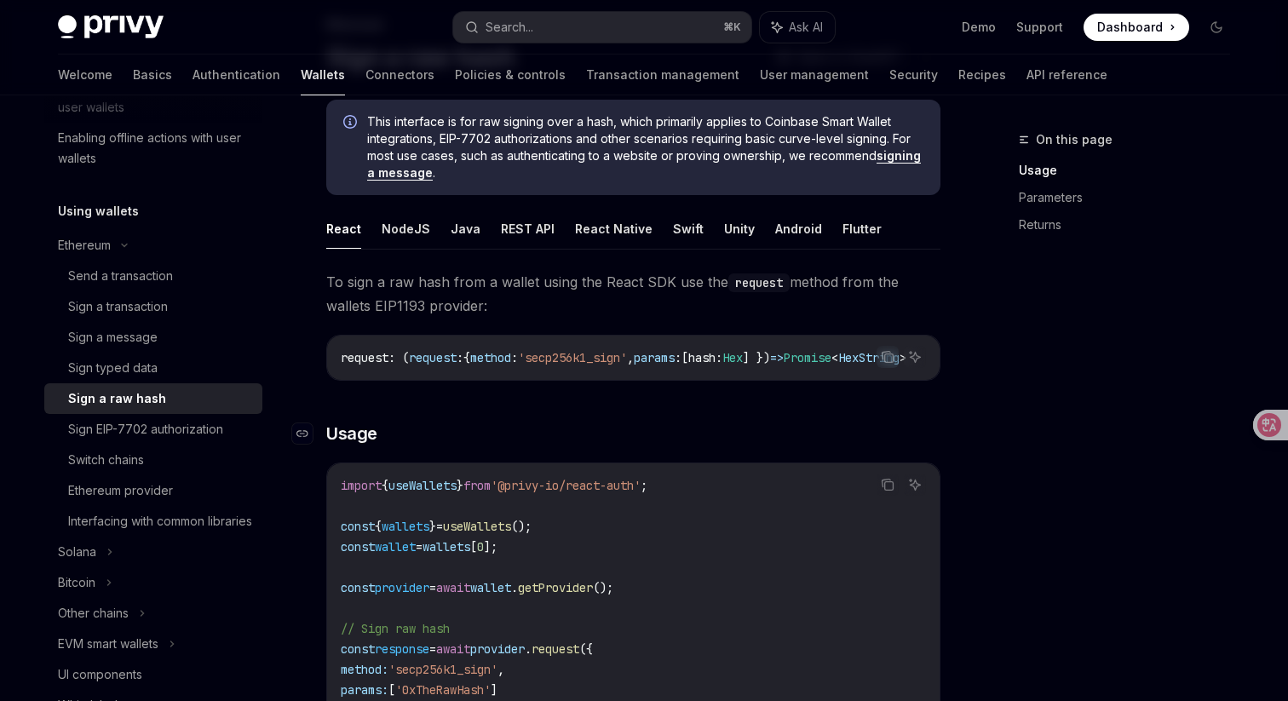
scroll to position [114, 0]
click at [518, 237] on button "REST API" at bounding box center [528, 229] width 54 height 40
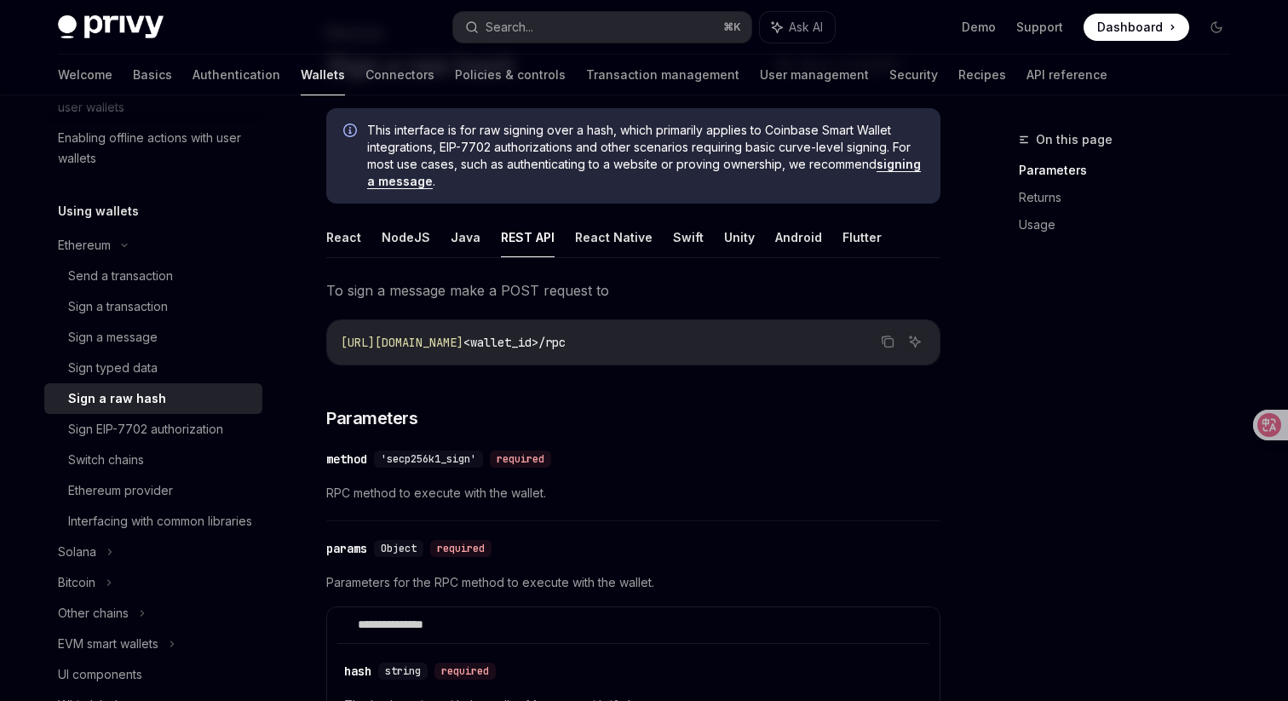
scroll to position [88, 0]
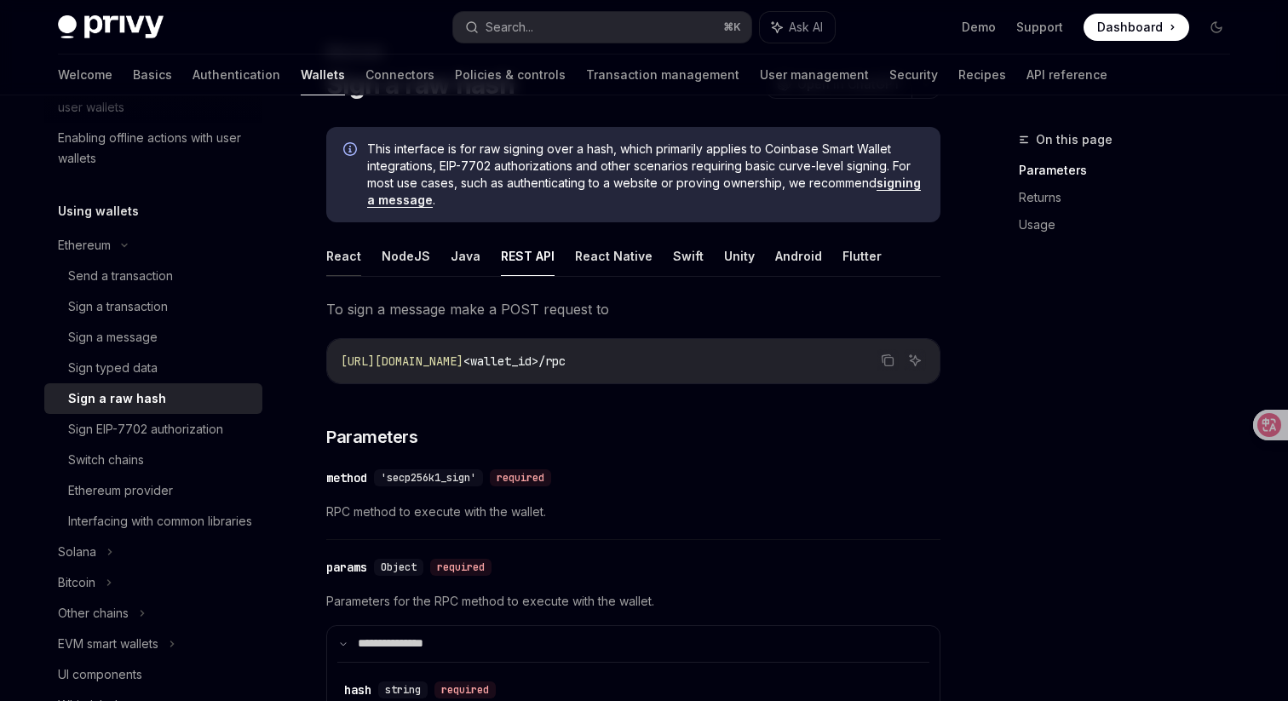
click at [354, 263] on button "React" at bounding box center [343, 256] width 35 height 40
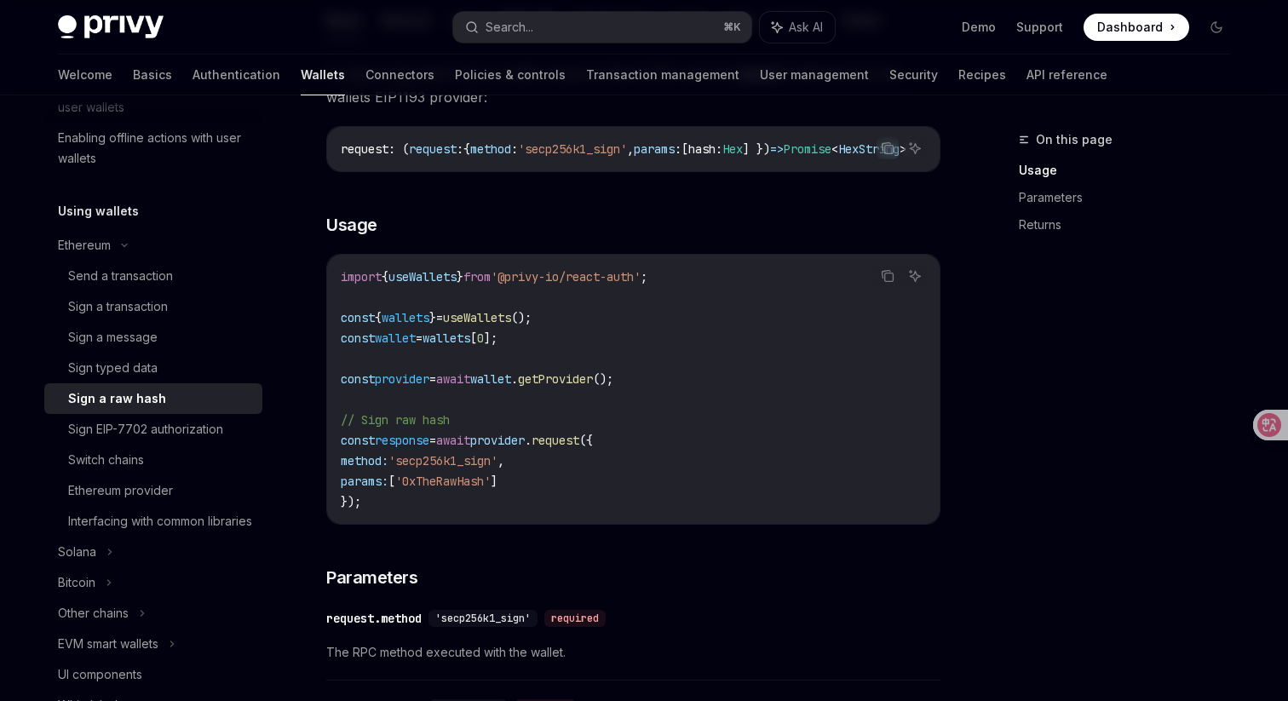
type textarea "*"
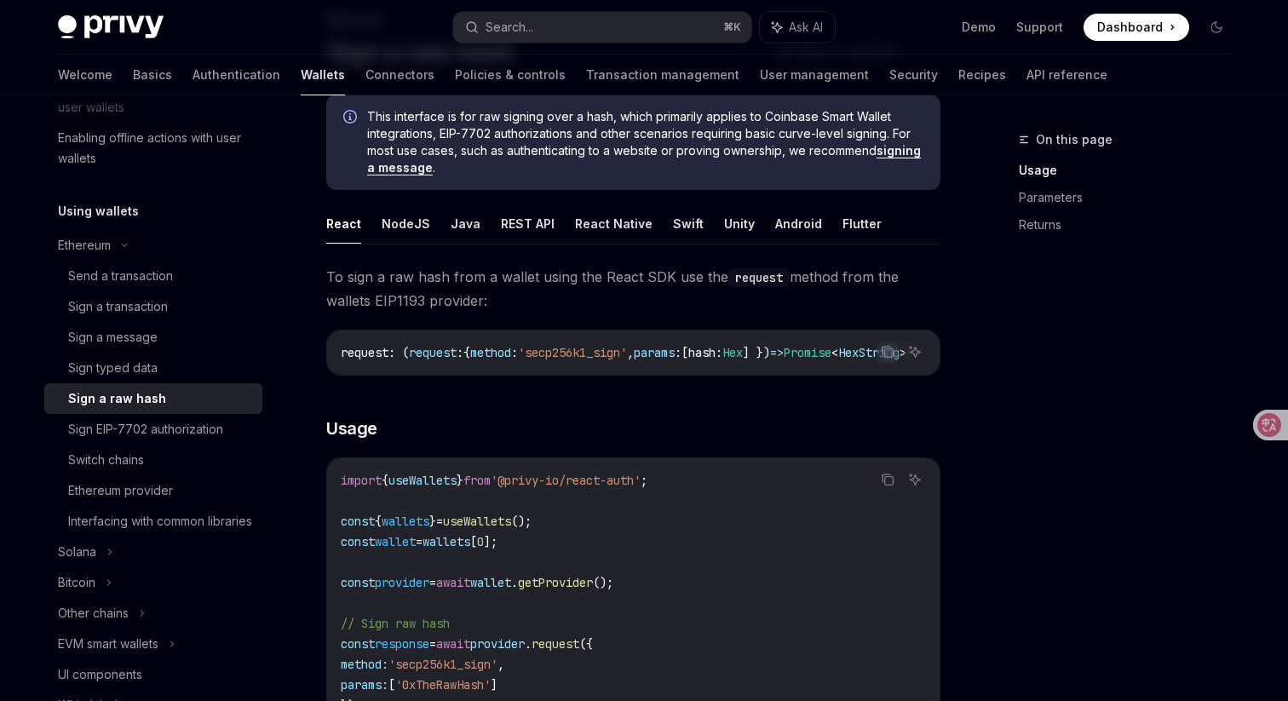
scroll to position [114, 0]
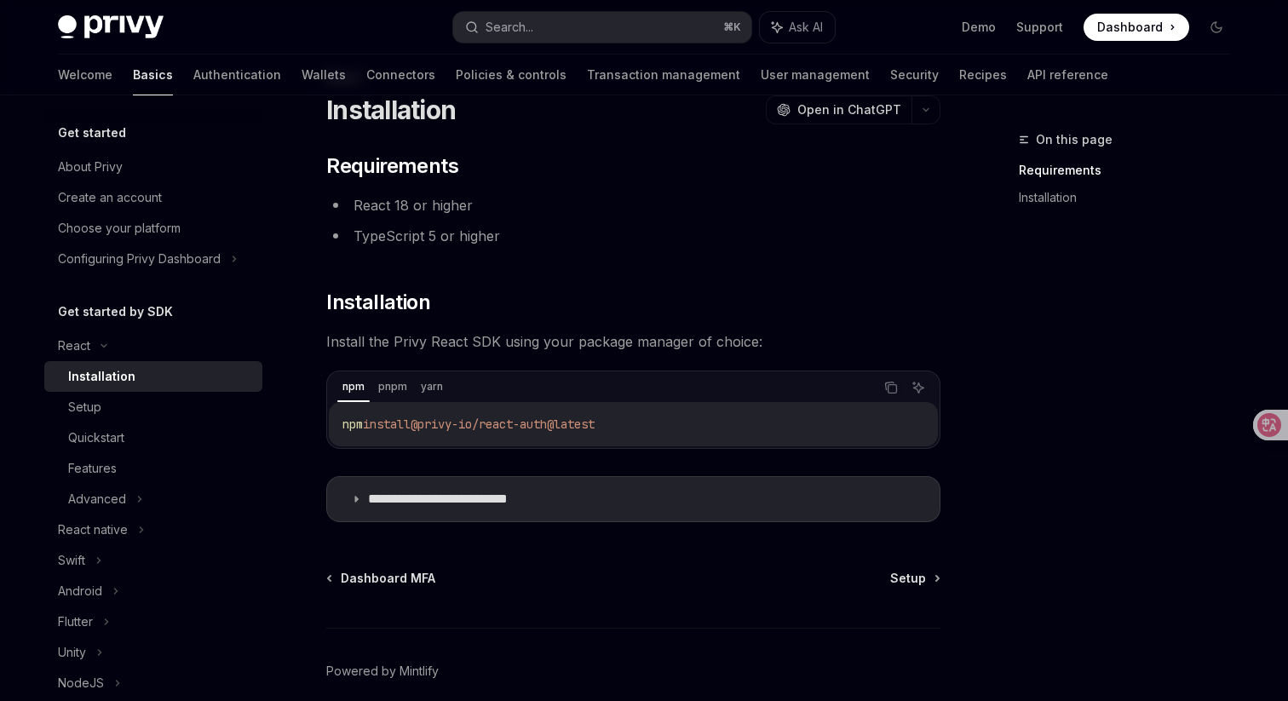
scroll to position [136, 0]
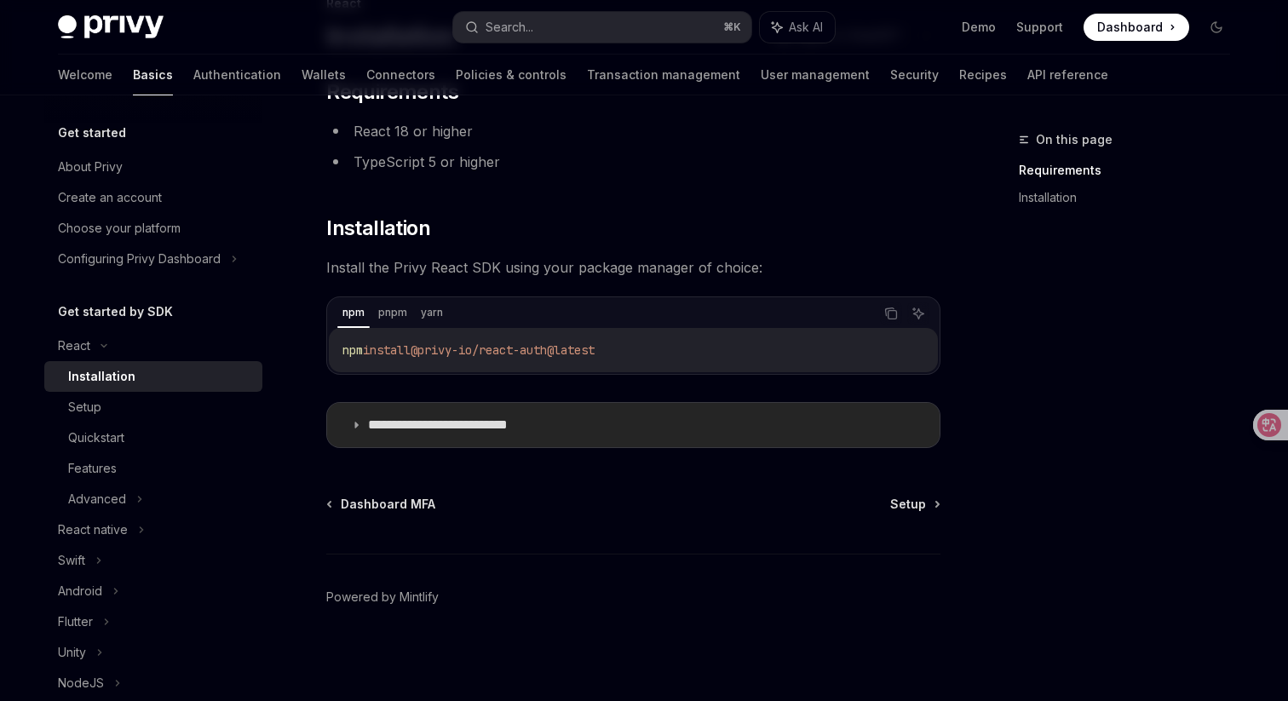
click at [510, 423] on p "**********" at bounding box center [464, 424] width 192 height 17
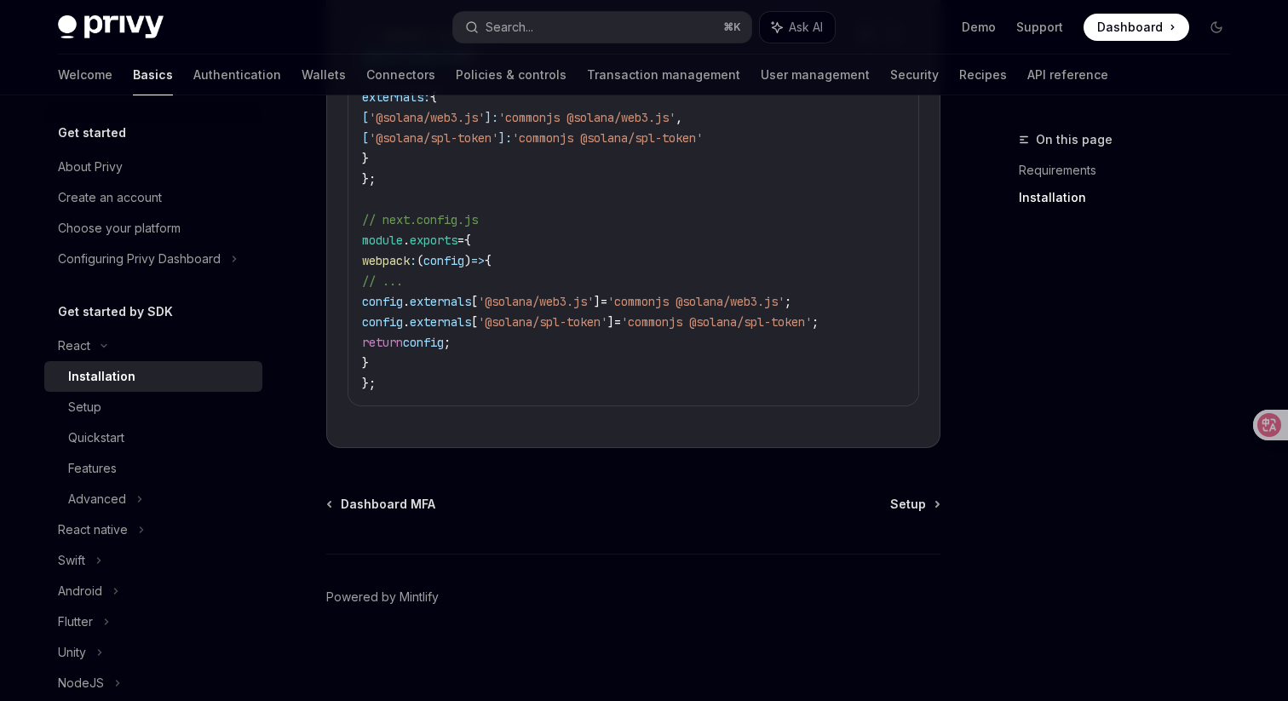
scroll to position [673, 0]
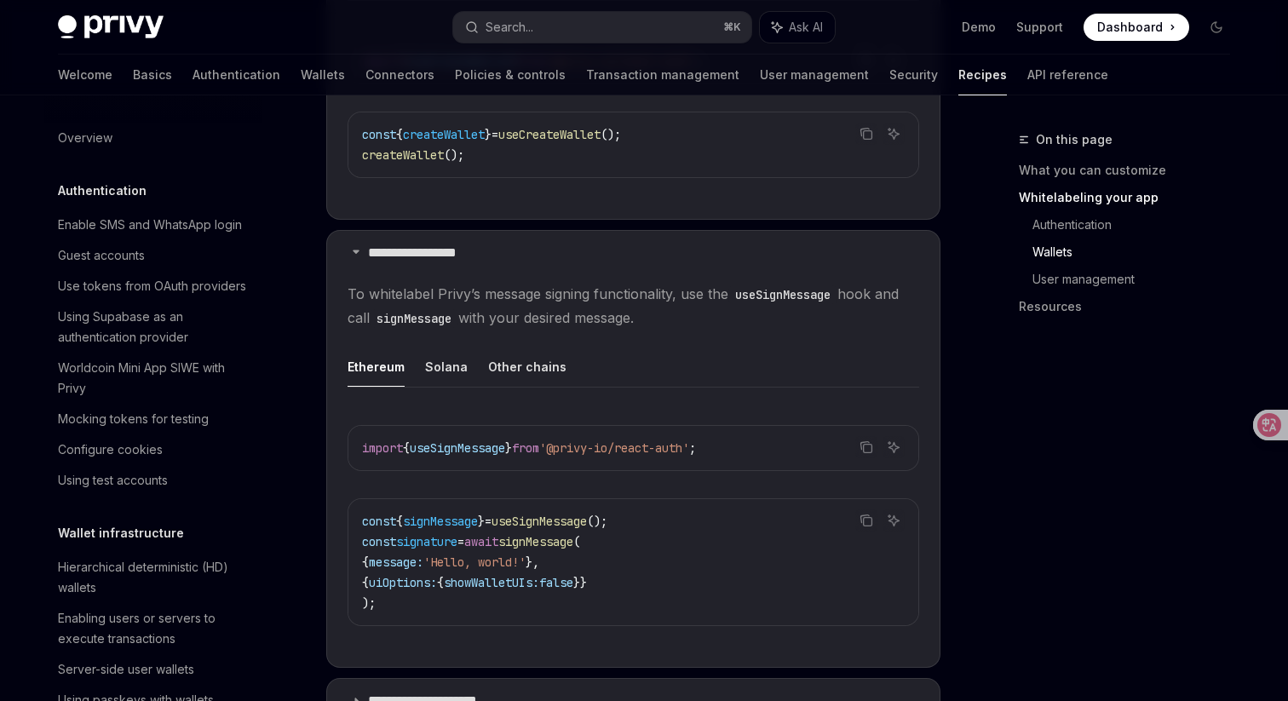
scroll to position [654, 0]
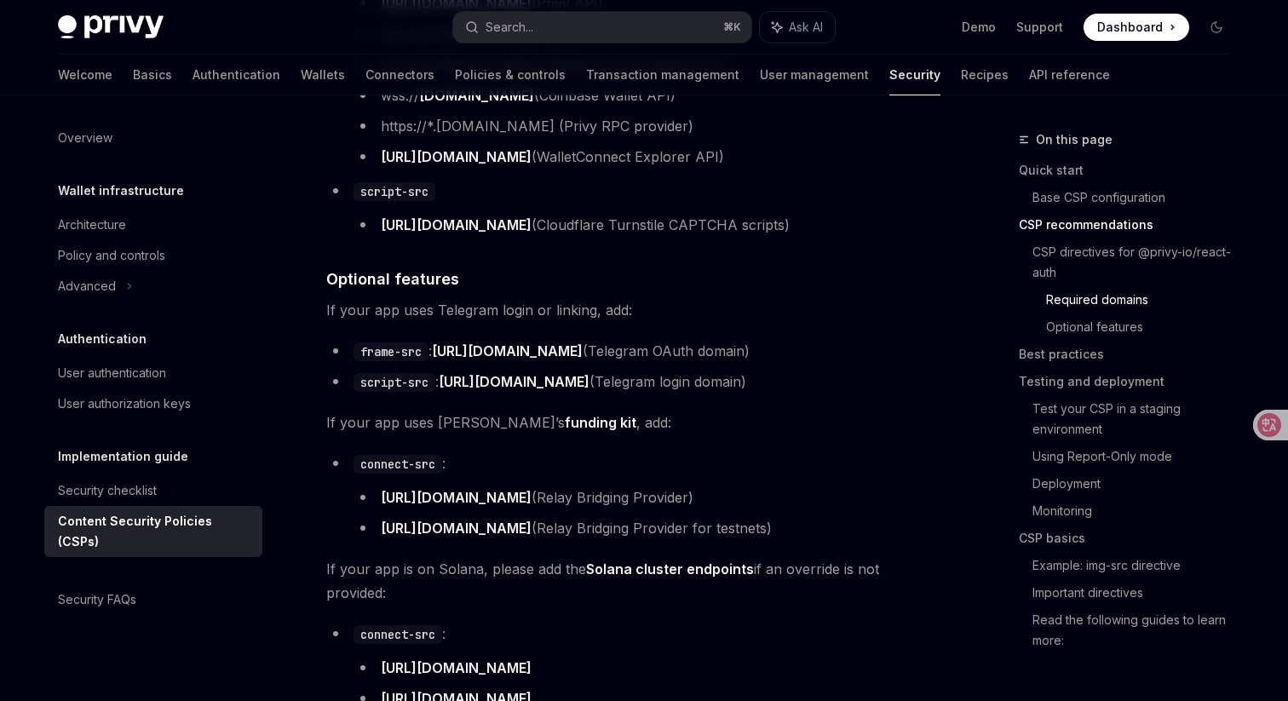
scroll to position [1704, 0]
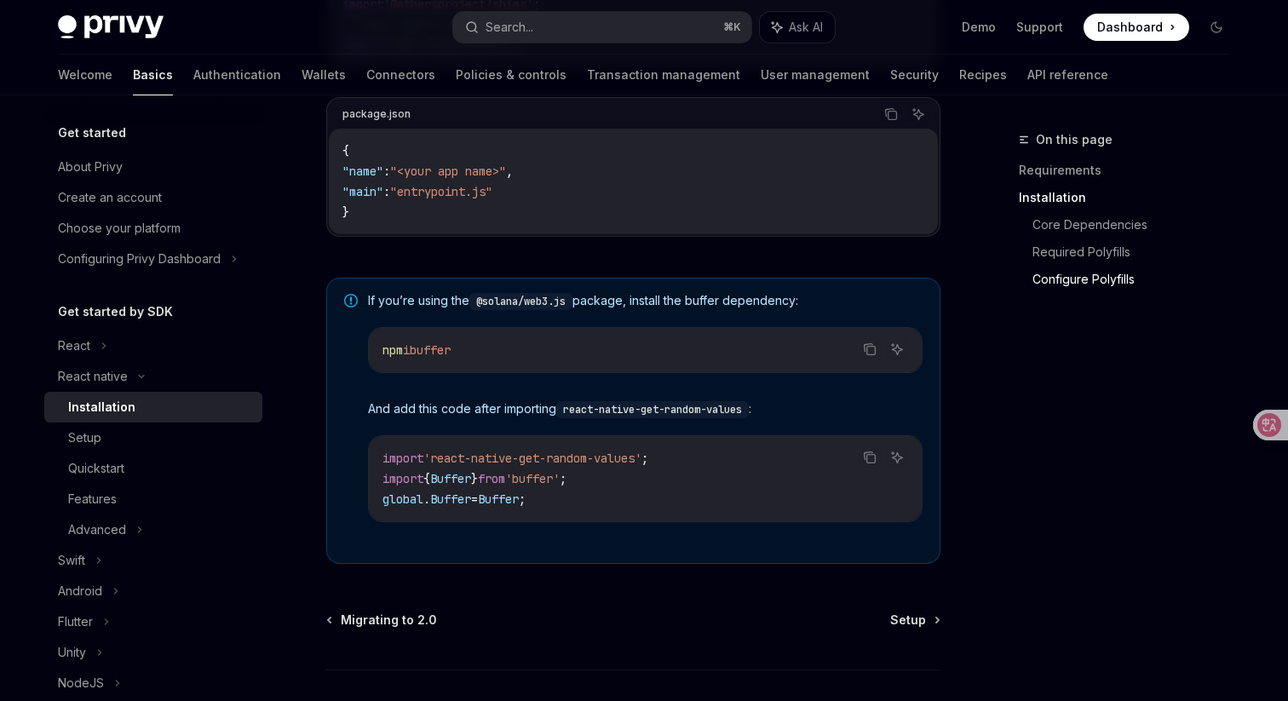
scroll to position [1187, 0]
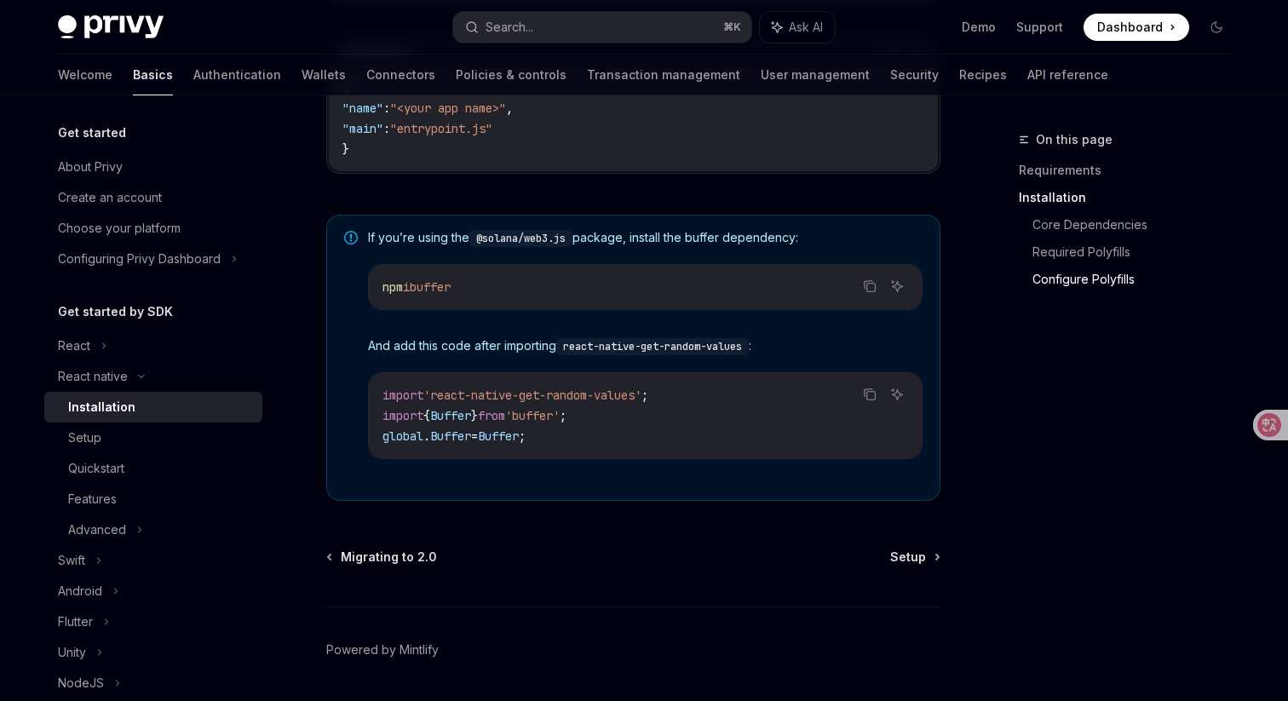
click at [627, 442] on code "import 'react-native-get-random-values' ; import { Buffer } from 'buffer' ; glo…" at bounding box center [644, 415] width 525 height 61
drag, startPoint x: 595, startPoint y: 442, endPoint x: 372, endPoint y: 427, distance: 223.6
click at [372, 427] on div "import 'react-native-get-random-values' ; import { Buffer } from 'buffer' ; glo…" at bounding box center [645, 415] width 553 height 85
copy code "import { Buffer } from 'buffer' ; global . Buffer = Buffer ;"
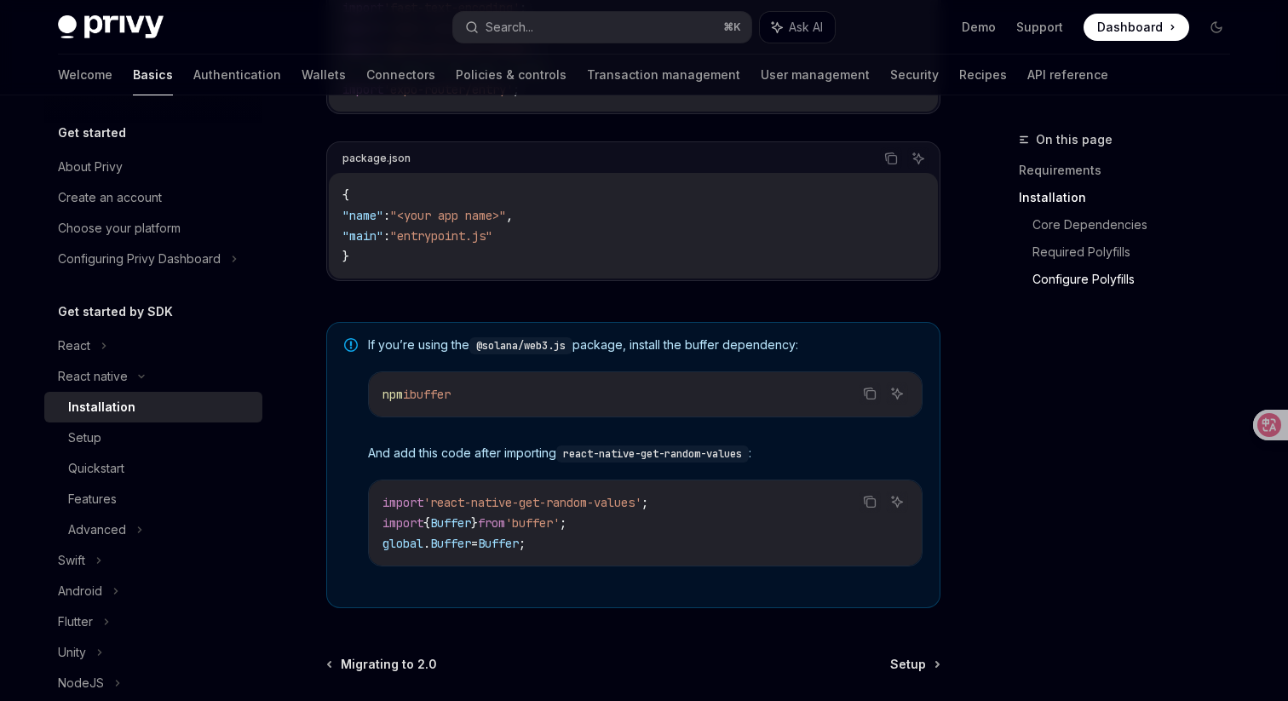
scroll to position [1213, 0]
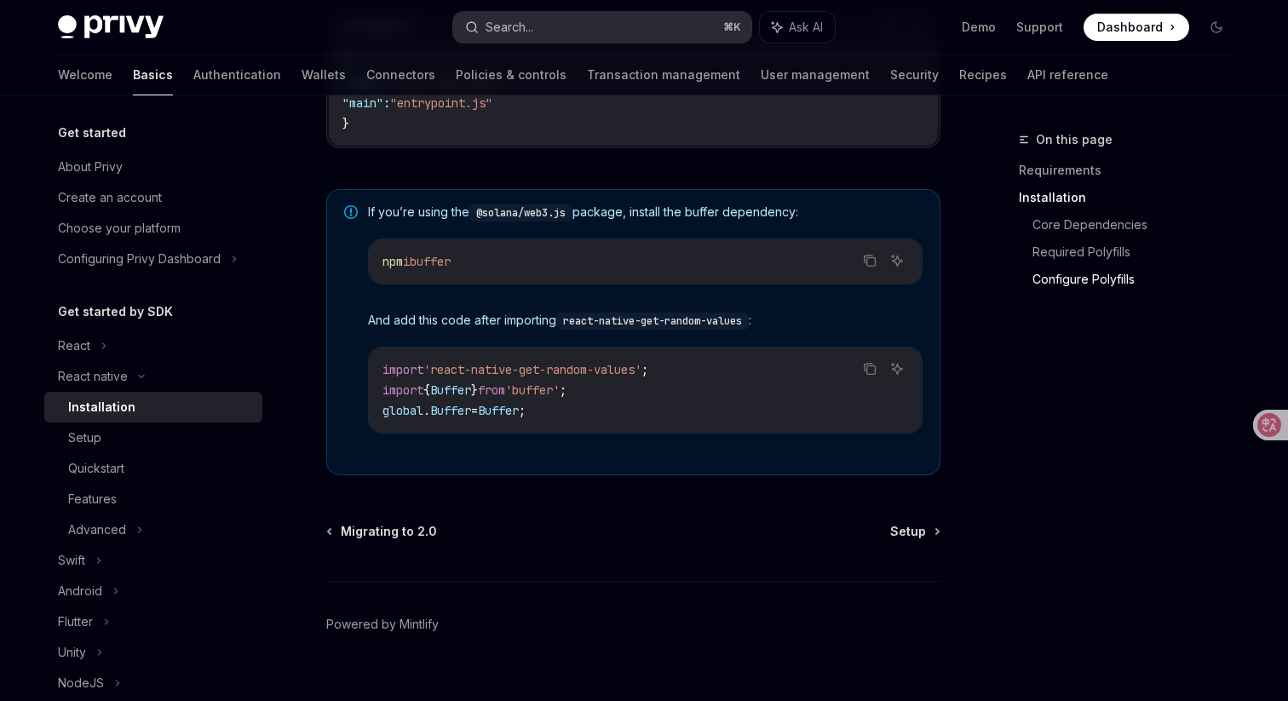
click at [601, 23] on button "Search... ⌘ K" at bounding box center [602, 27] width 298 height 31
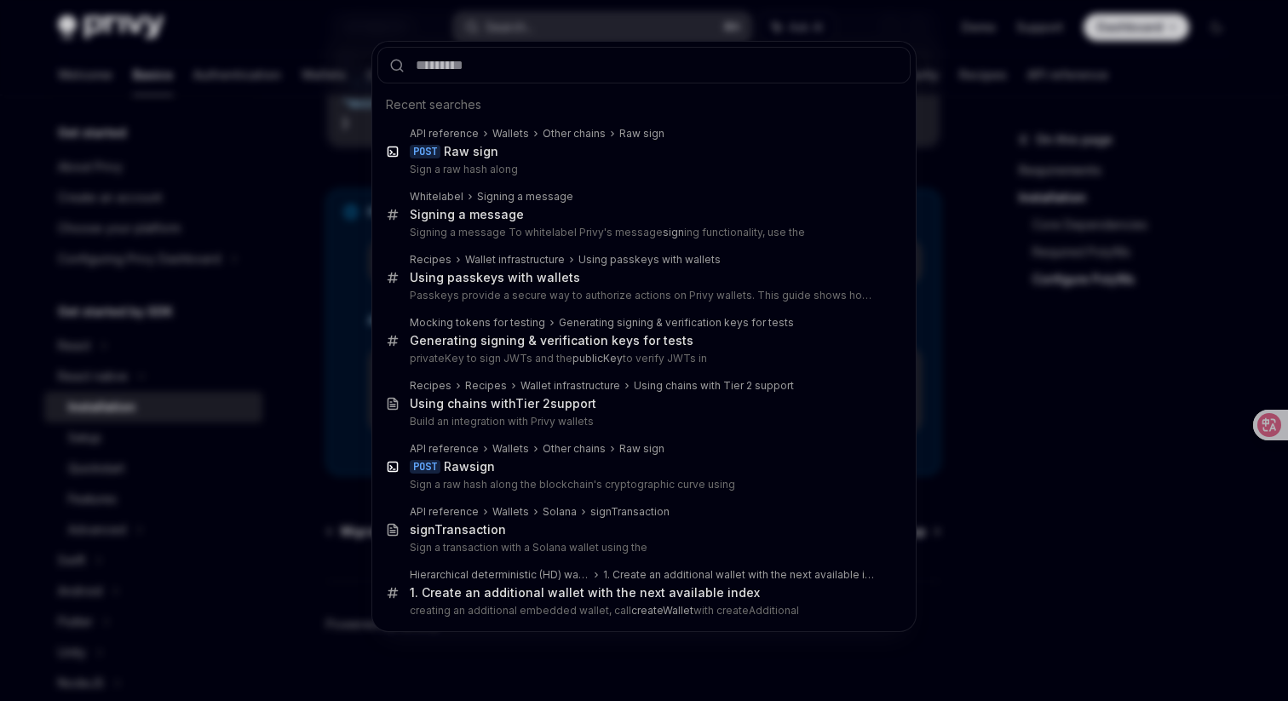
type input "**********"
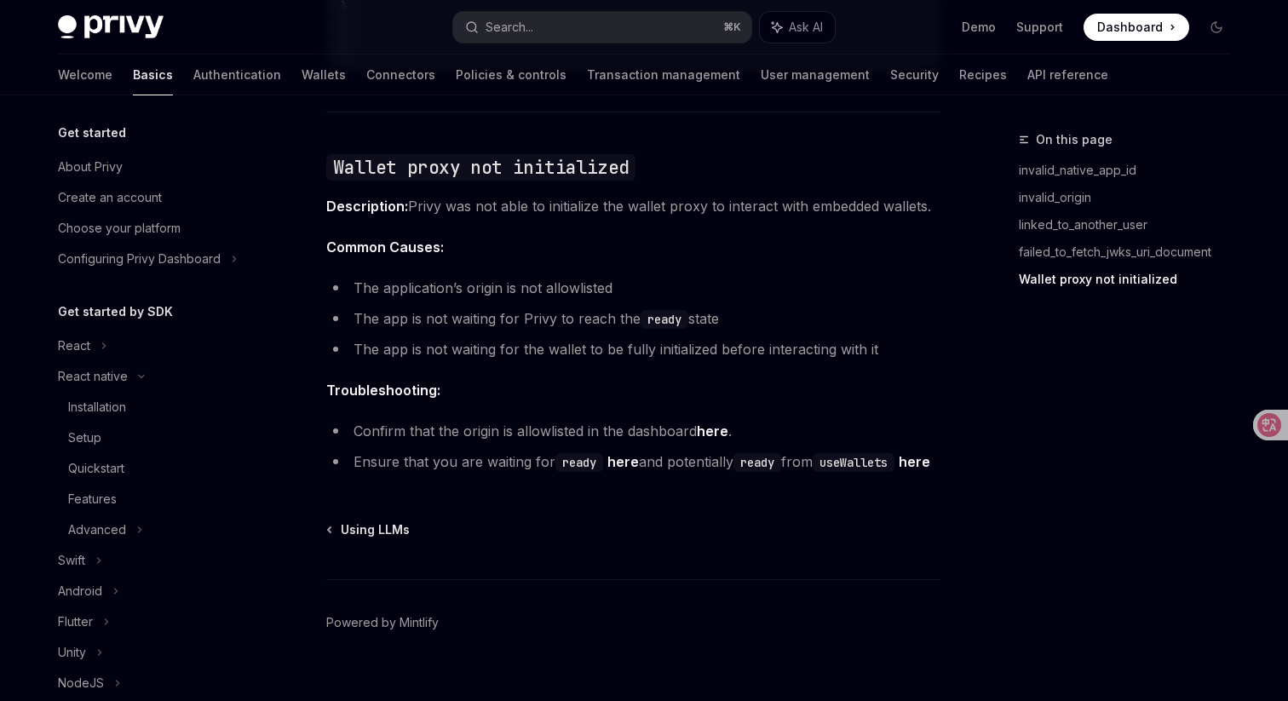
scroll to position [358, 0]
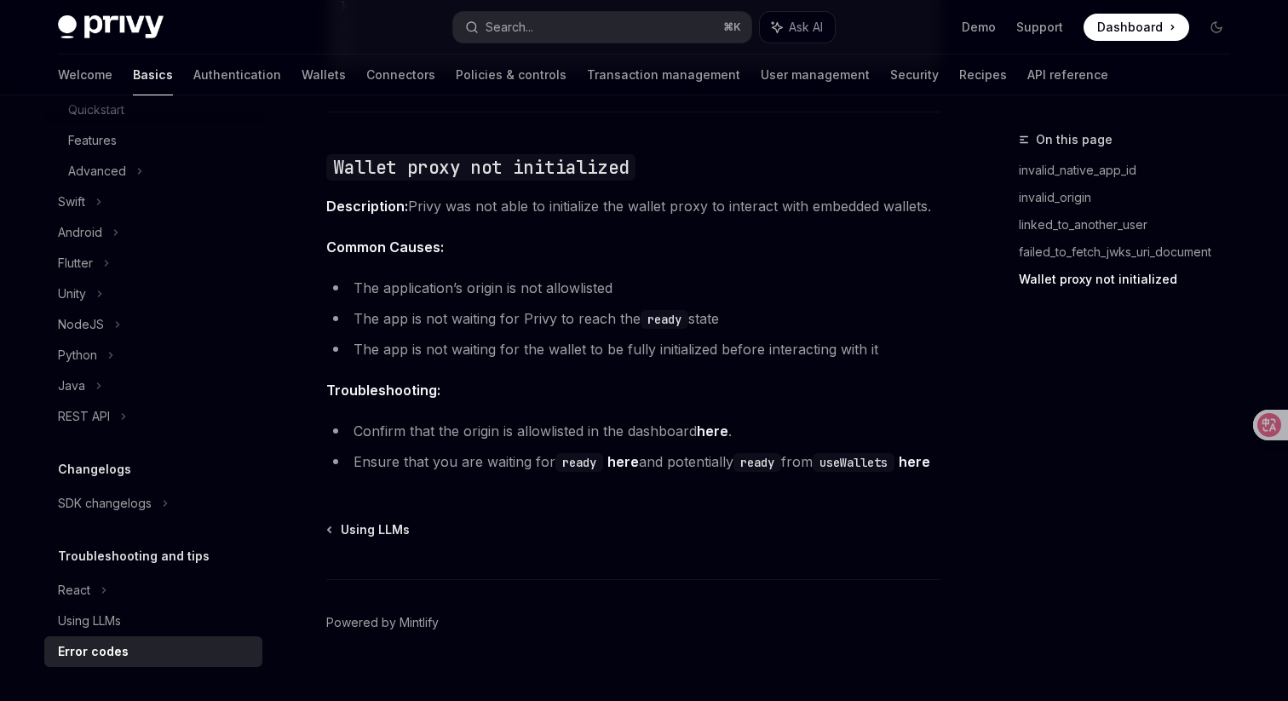
click at [719, 422] on link "here" at bounding box center [713, 431] width 32 height 18
click at [620, 453] on link "here" at bounding box center [623, 462] width 32 height 18
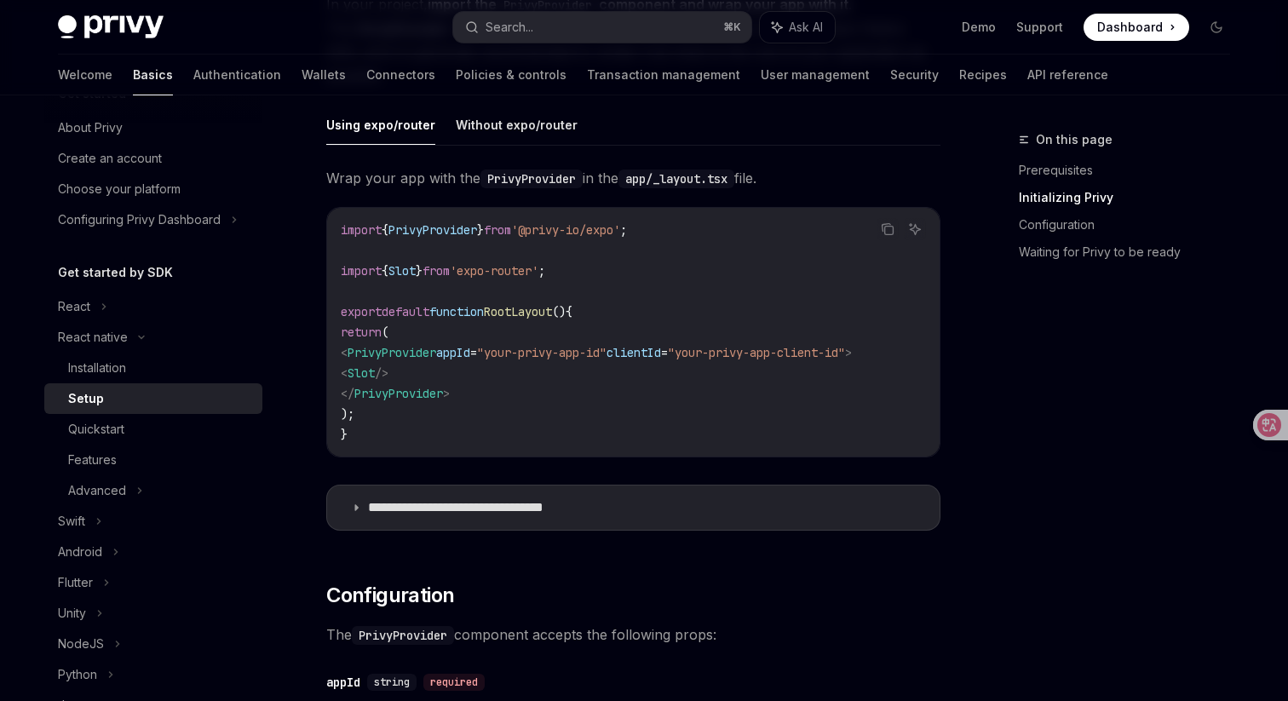
scroll to position [411, 0]
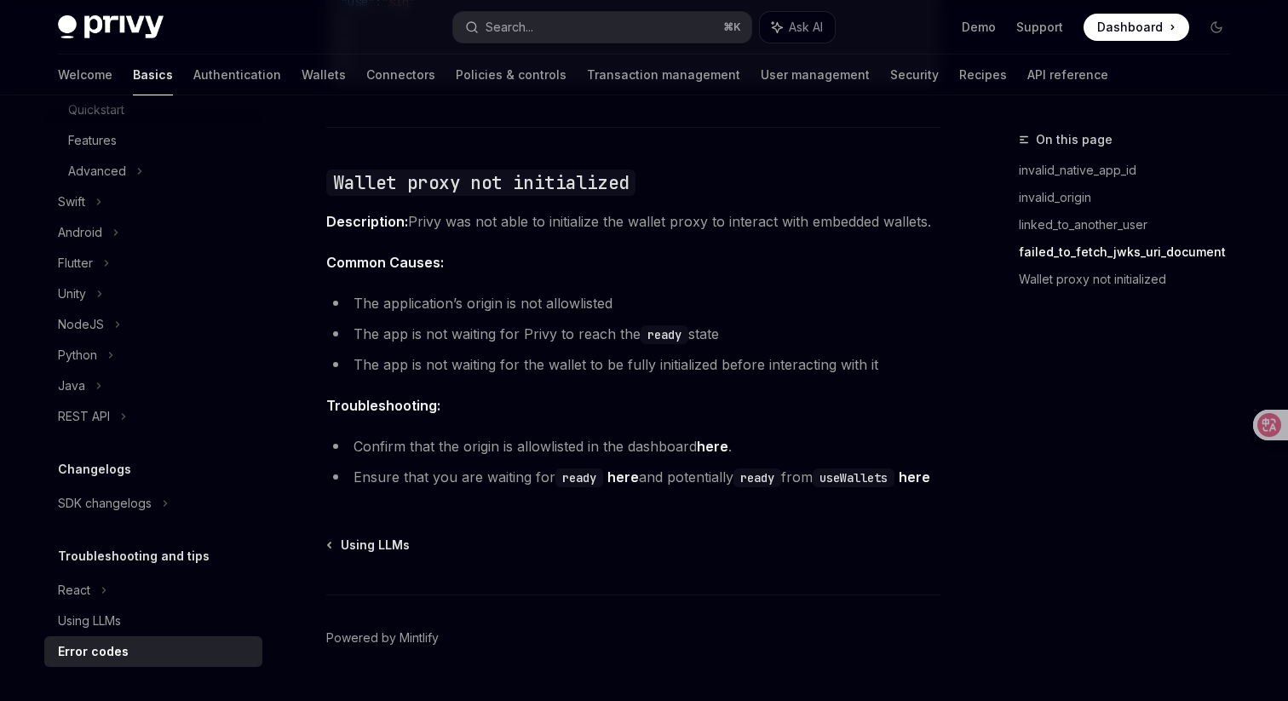
scroll to position [2688, 0]
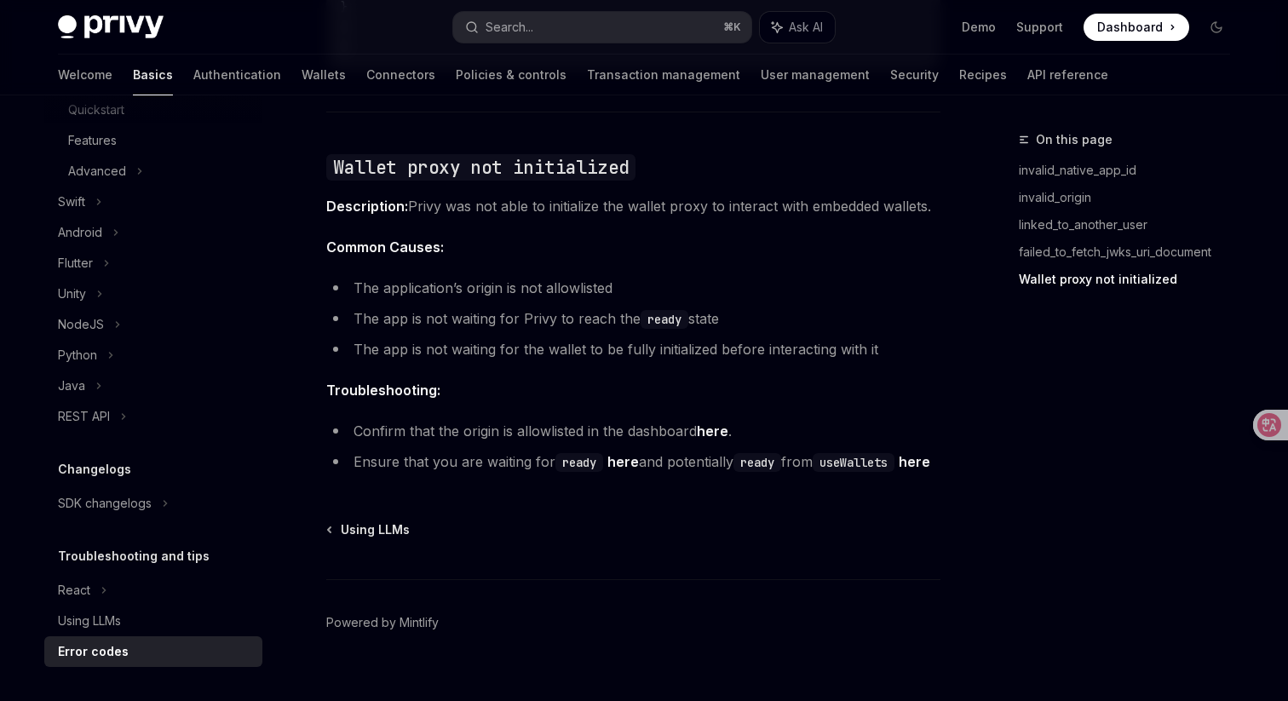
click at [771, 453] on code "ready" at bounding box center [757, 462] width 48 height 19
click at [898, 466] on link "here" at bounding box center [914, 462] width 32 height 18
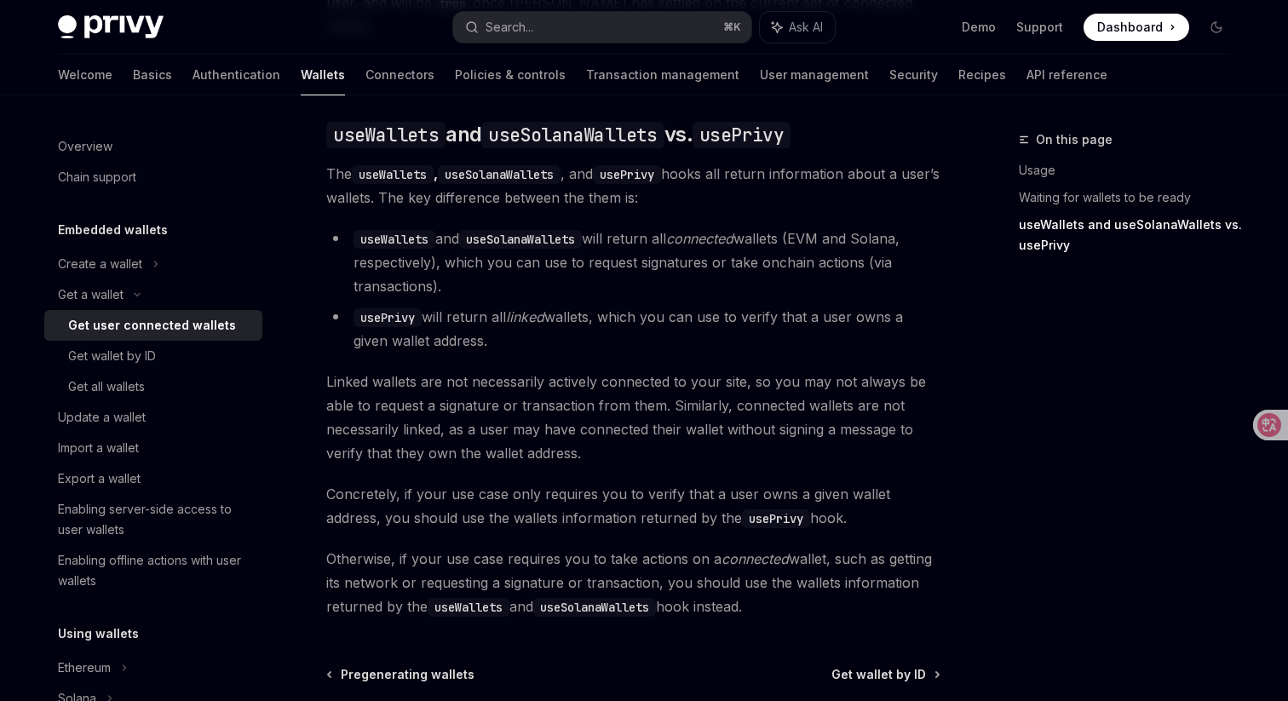
scroll to position [1600, 0]
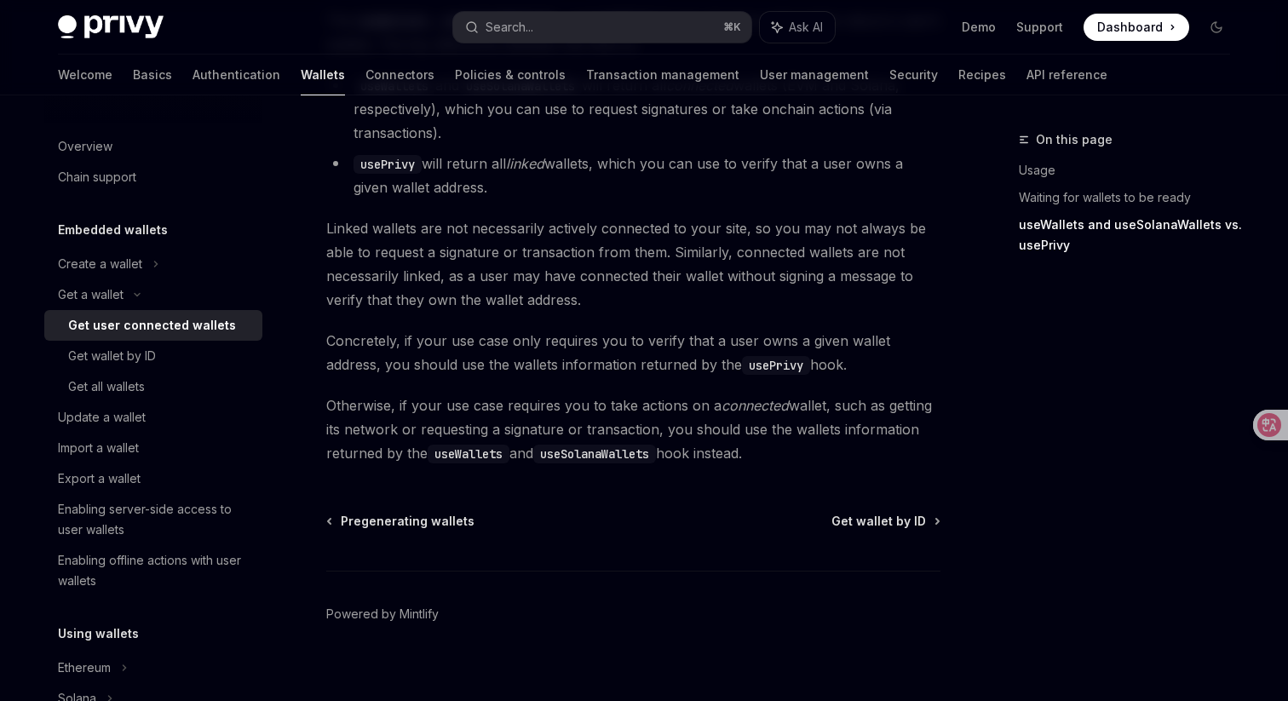
type textarea "*"
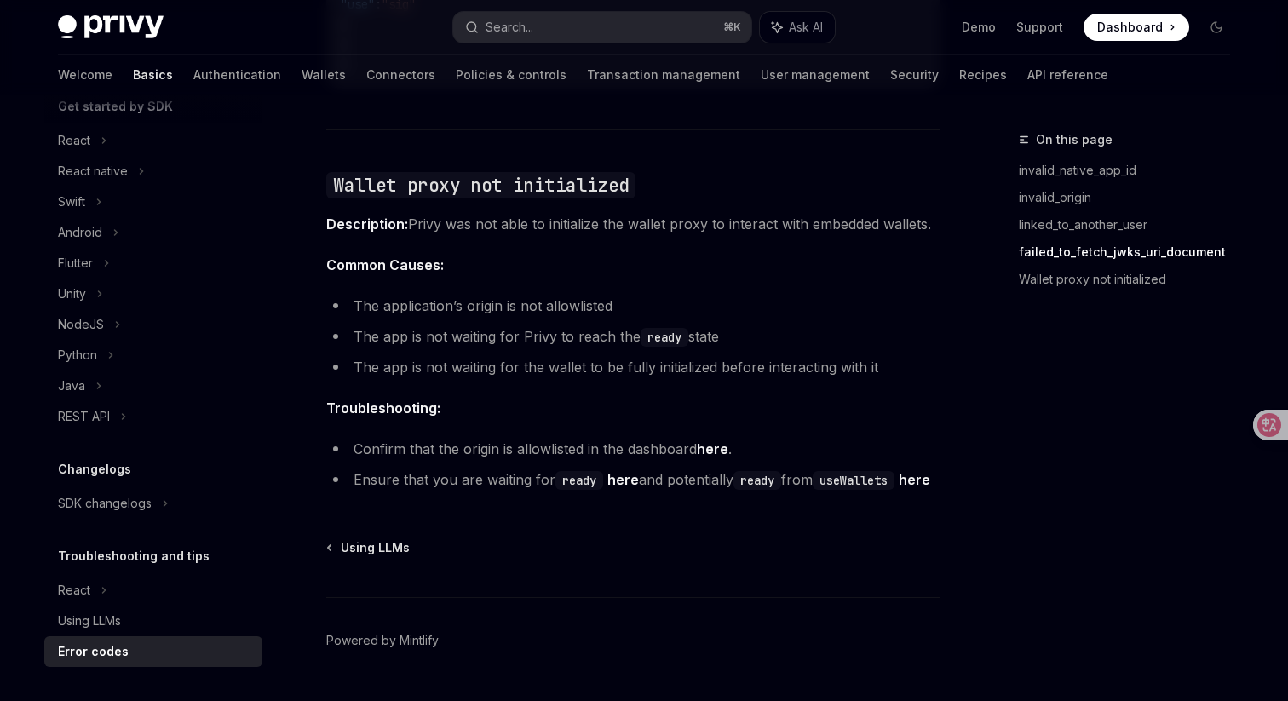
scroll to position [2672, 0]
